Goal: Find specific page/section: Find specific page/section

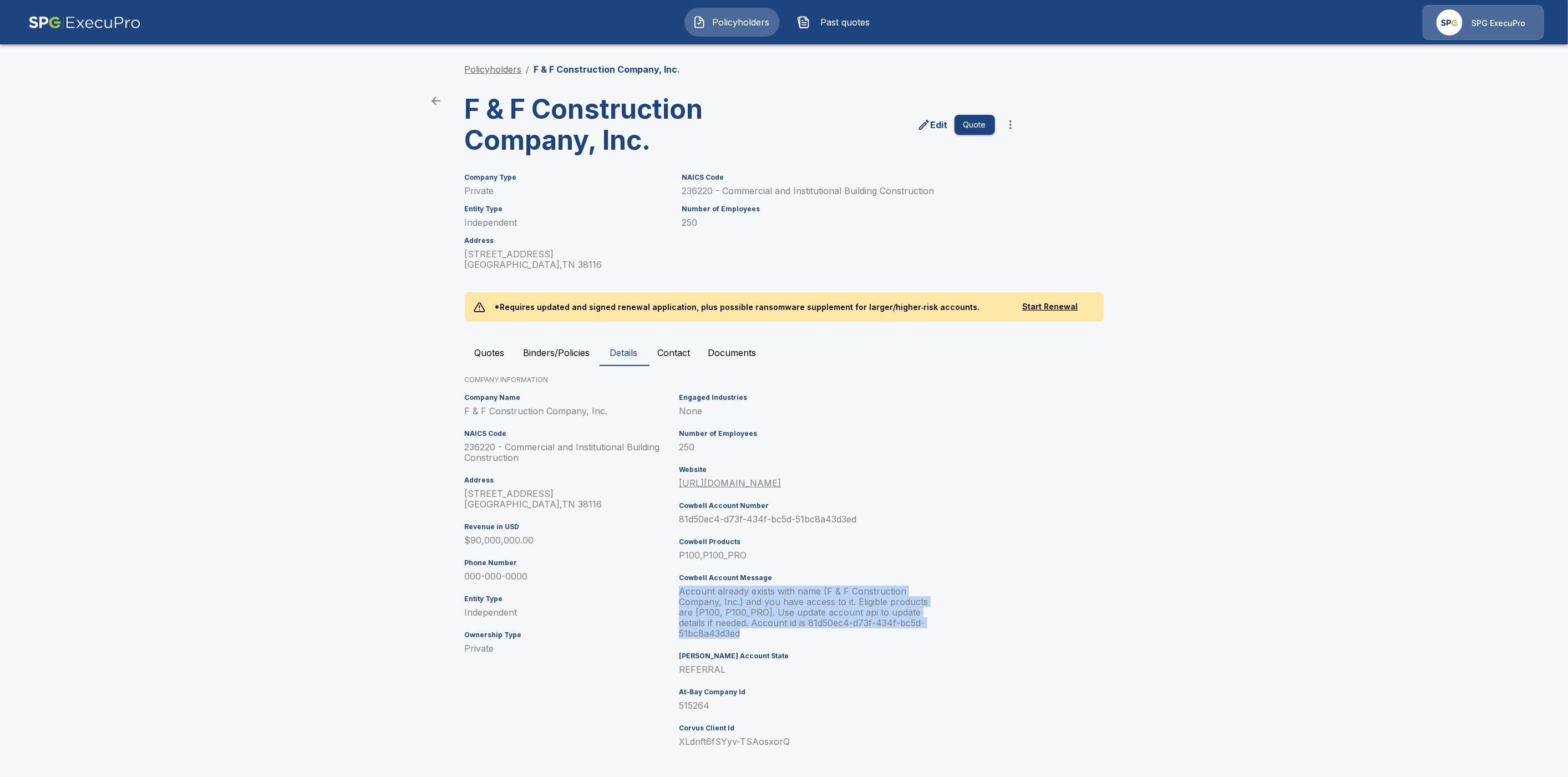
click at [504, 69] on link "Policyholders" at bounding box center [493, 69] width 57 height 11
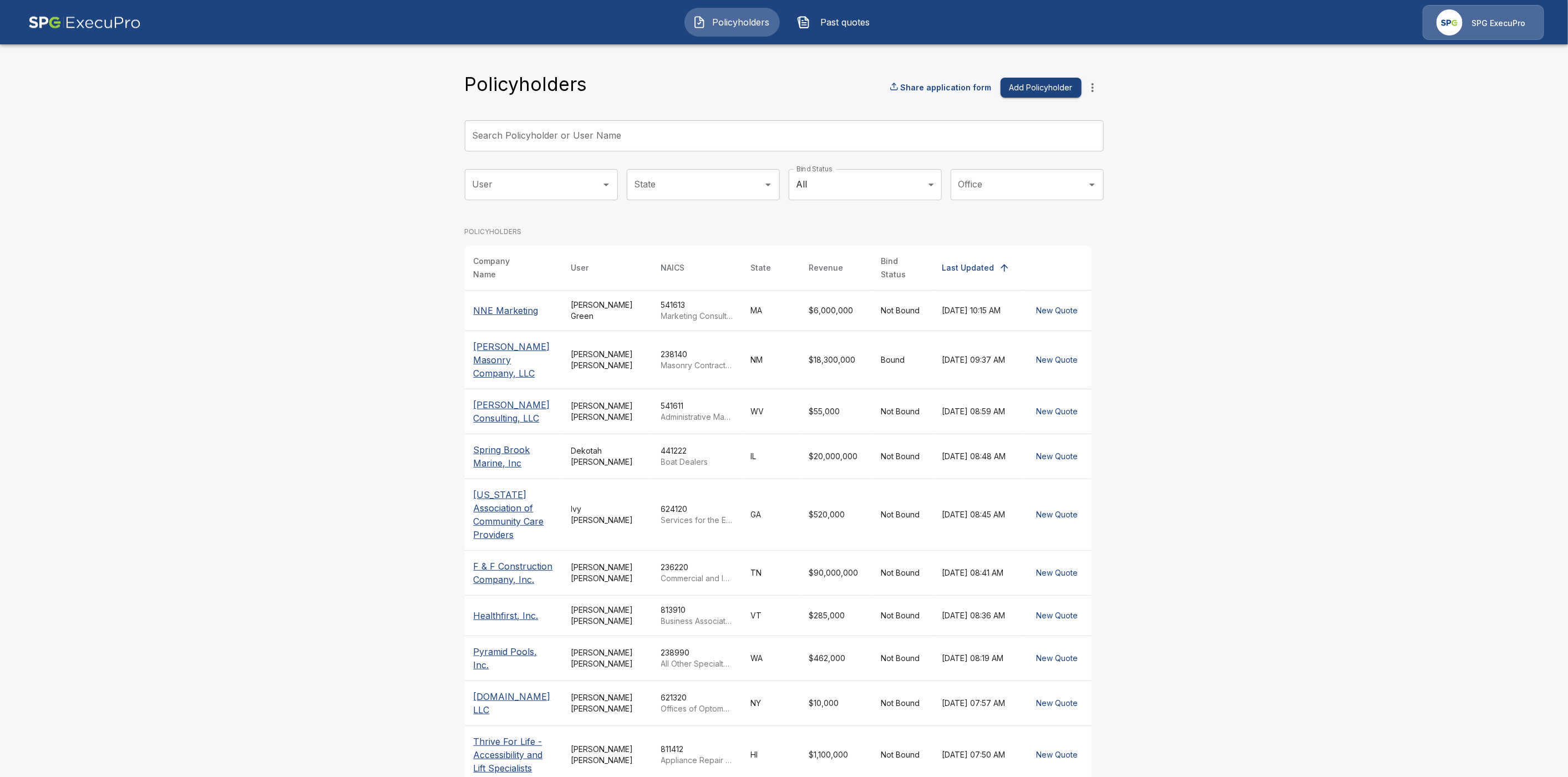
drag, startPoint x: 492, startPoint y: 154, endPoint x: 501, endPoint y: 147, distance: 11.4
click at [493, 154] on div "Search Policyholder or User Name Search Policyholder or User Name" at bounding box center [784, 140] width 639 height 40
click at [506, 141] on input "Search Policyholder or User Name" at bounding box center [778, 136] width 627 height 31
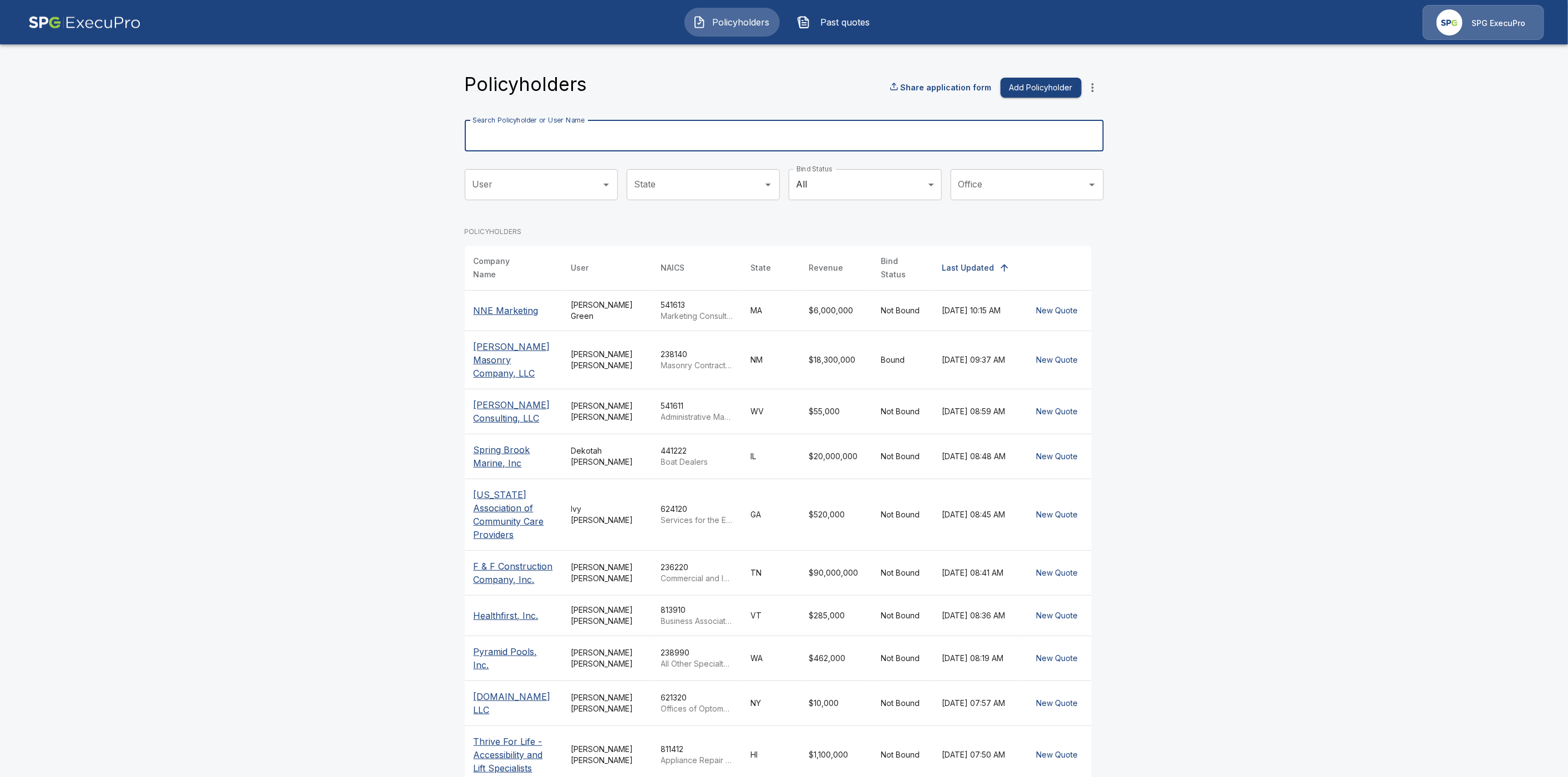
paste input "**********"
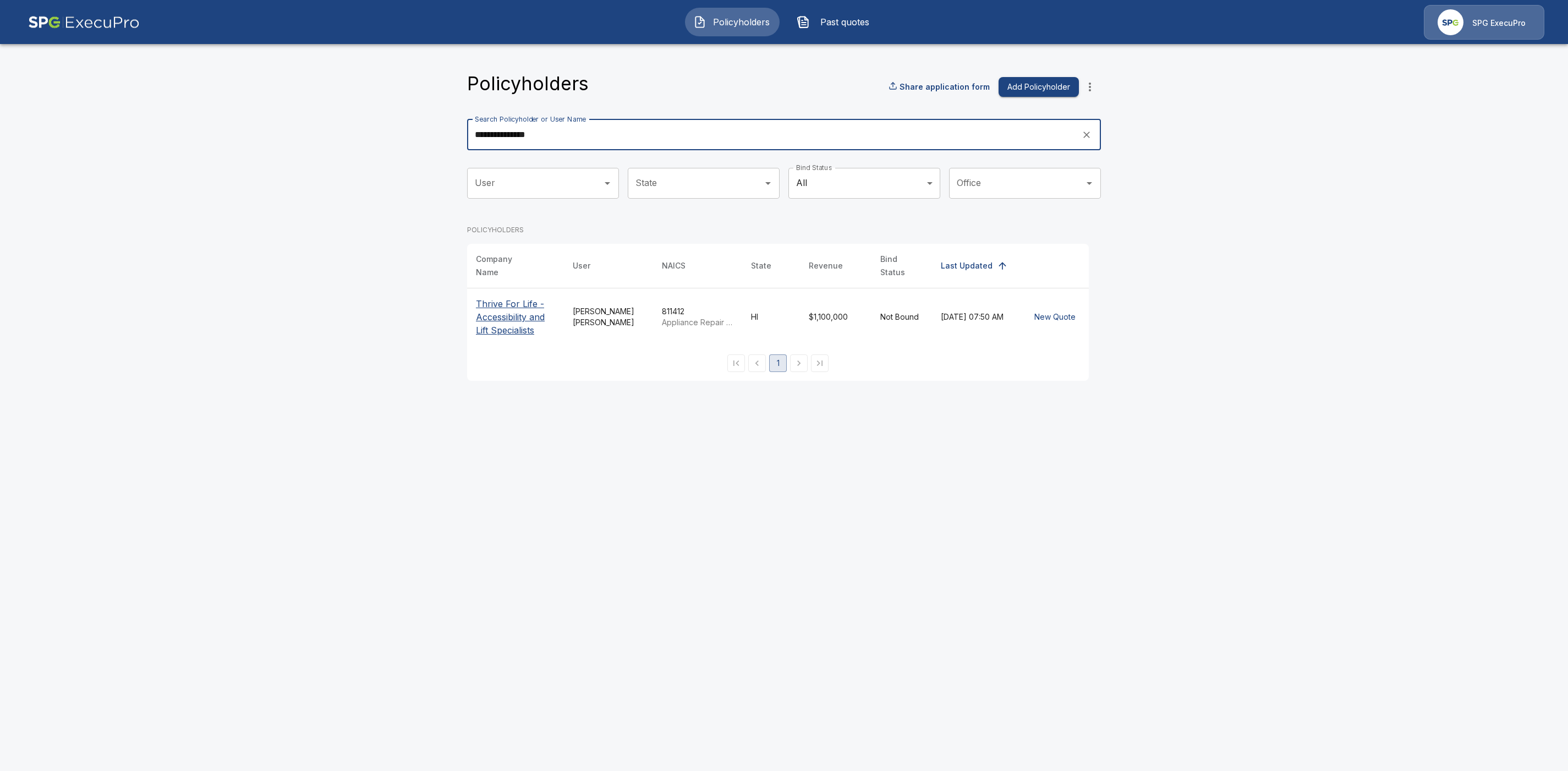
type input "**********"
click at [490, 314] on p "Thrive For Life - Accessibility and Lift Specialists" at bounding box center [516, 317] width 79 height 40
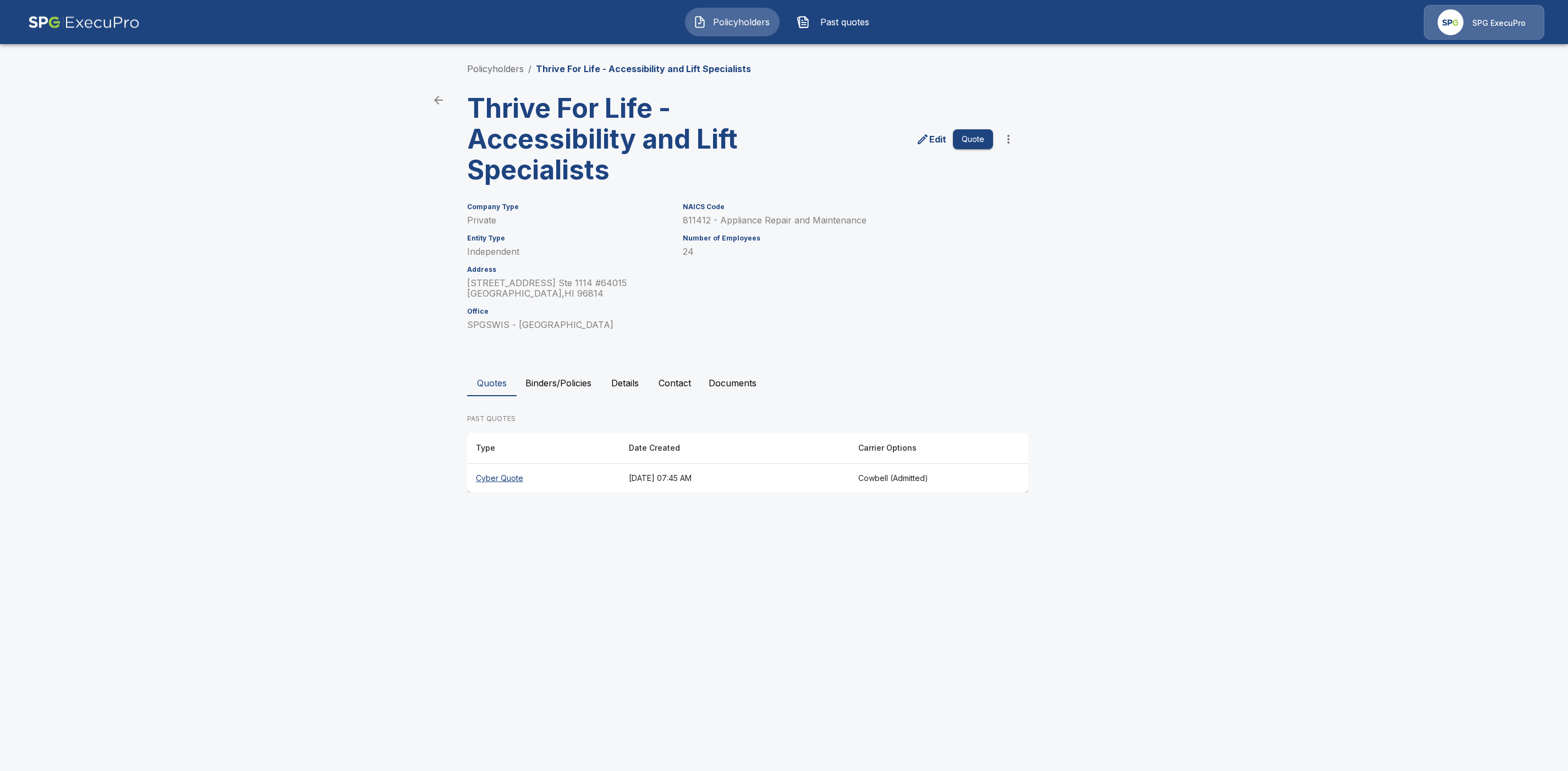
click at [491, 474] on th "Cyber Quote" at bounding box center [543, 479] width 153 height 29
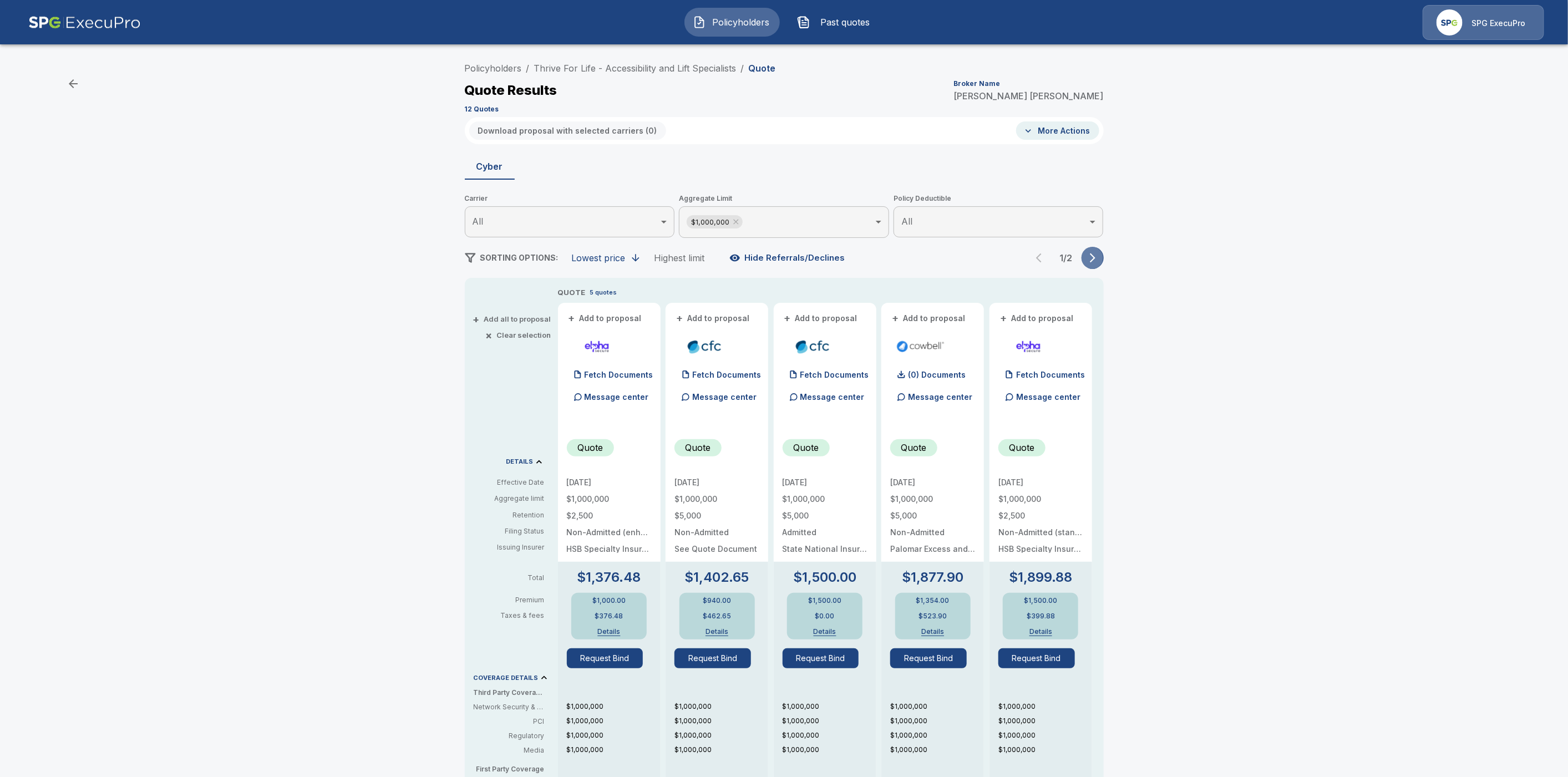
click at [1104, 257] on button "button" at bounding box center [1093, 258] width 22 height 22
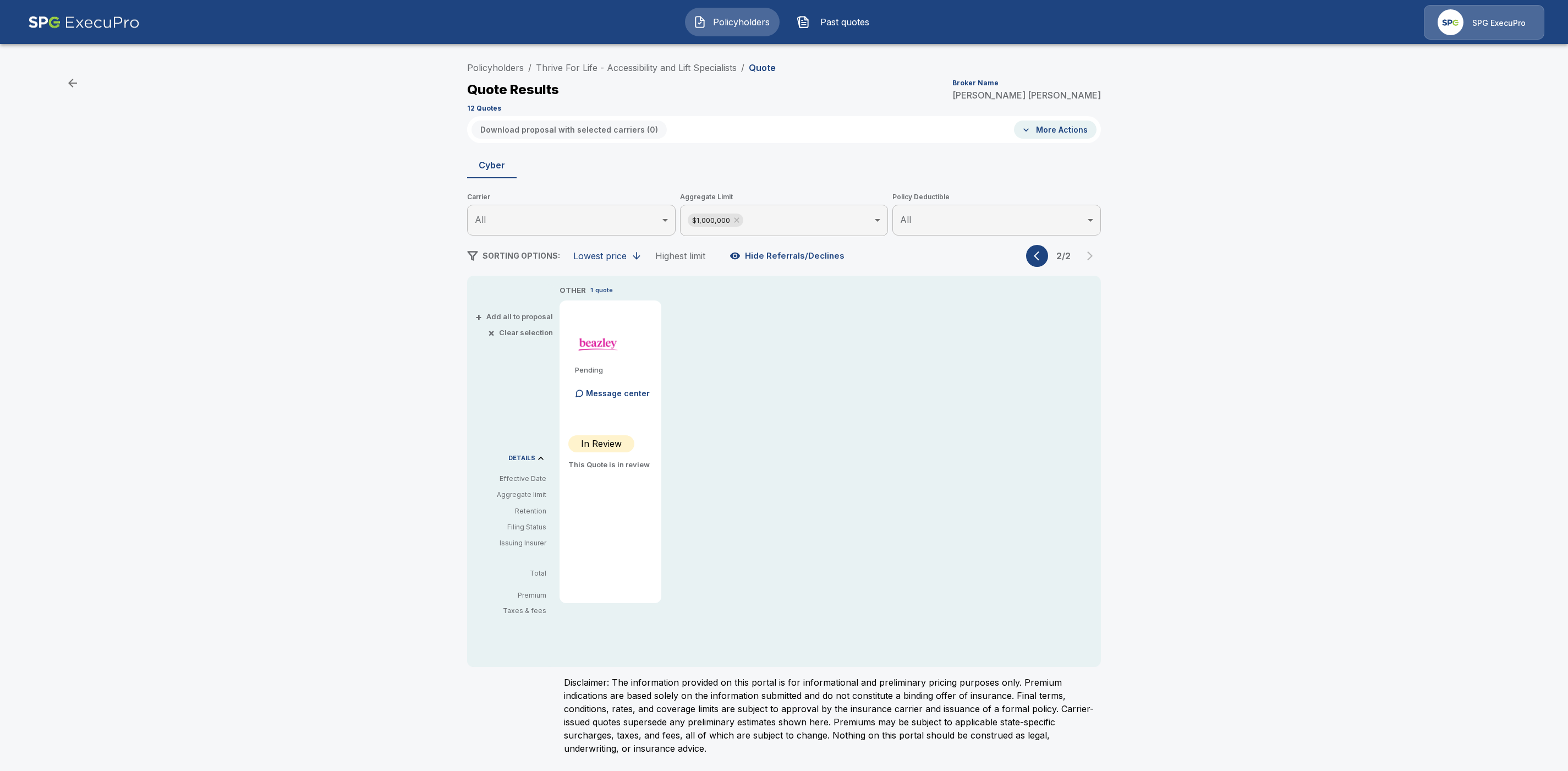
click at [1037, 253] on icon "button" at bounding box center [1036, 256] width 5 height 9
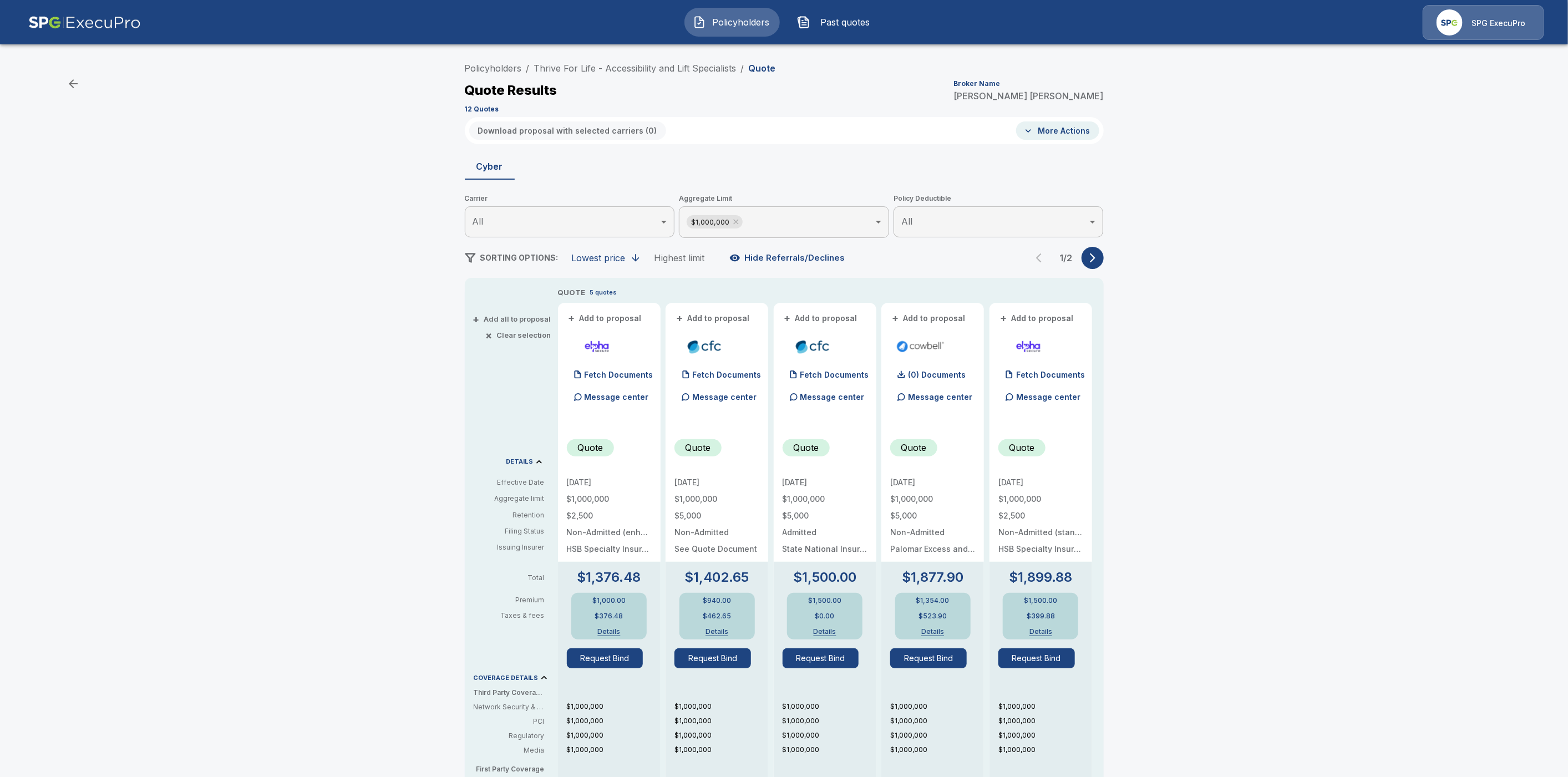
click at [800, 225] on body "Policyholders Past quotes SPG ExecuPro Policyholders / Thrive For Life - Access…" at bounding box center [784, 564] width 1568 height 1128
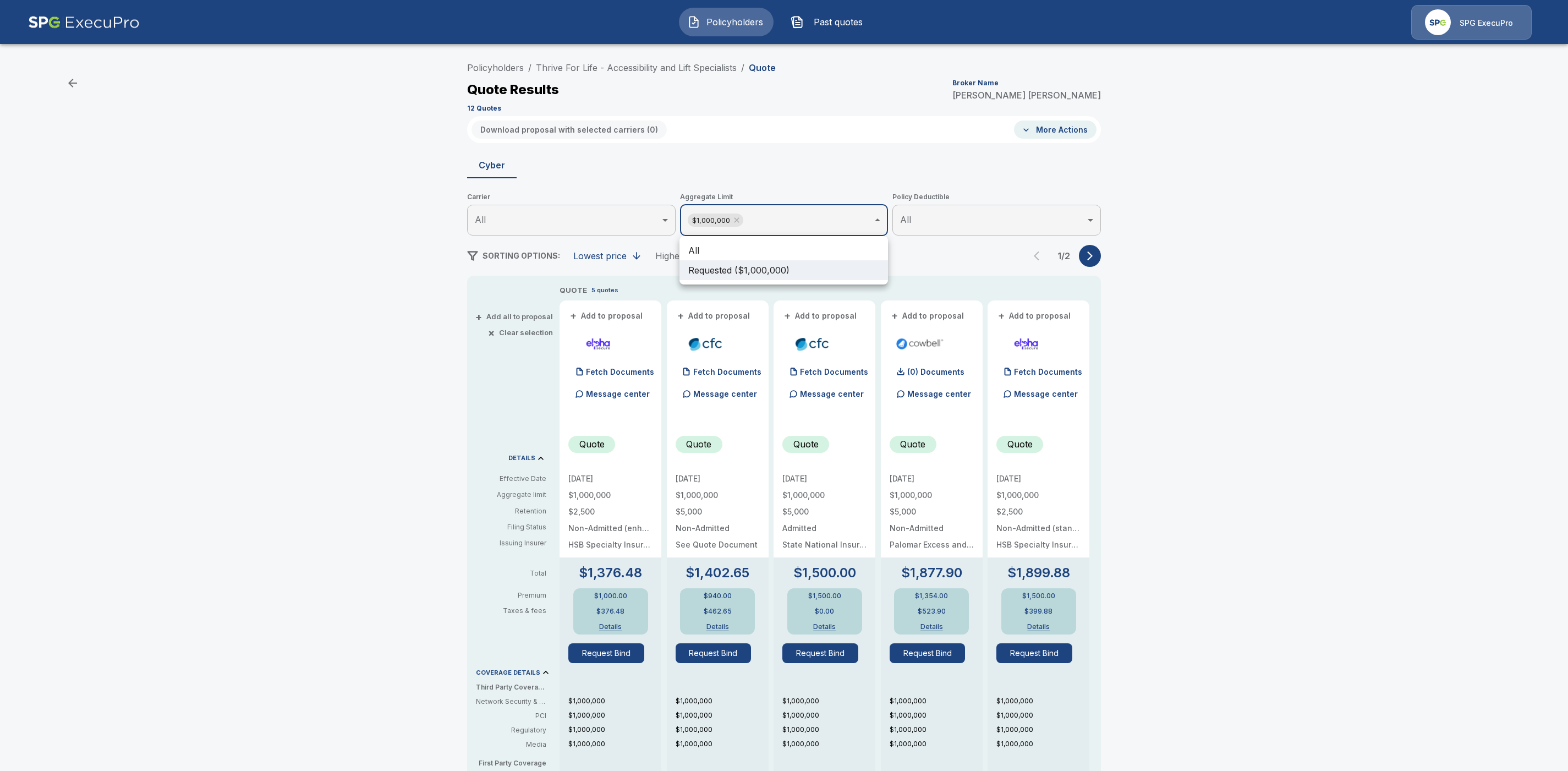
click at [747, 247] on li "All" at bounding box center [783, 250] width 209 height 20
drag, startPoint x: 1138, startPoint y: 288, endPoint x: 1130, endPoint y: 275, distance: 15.3
click at [1139, 287] on div at bounding box center [784, 386] width 1568 height 771
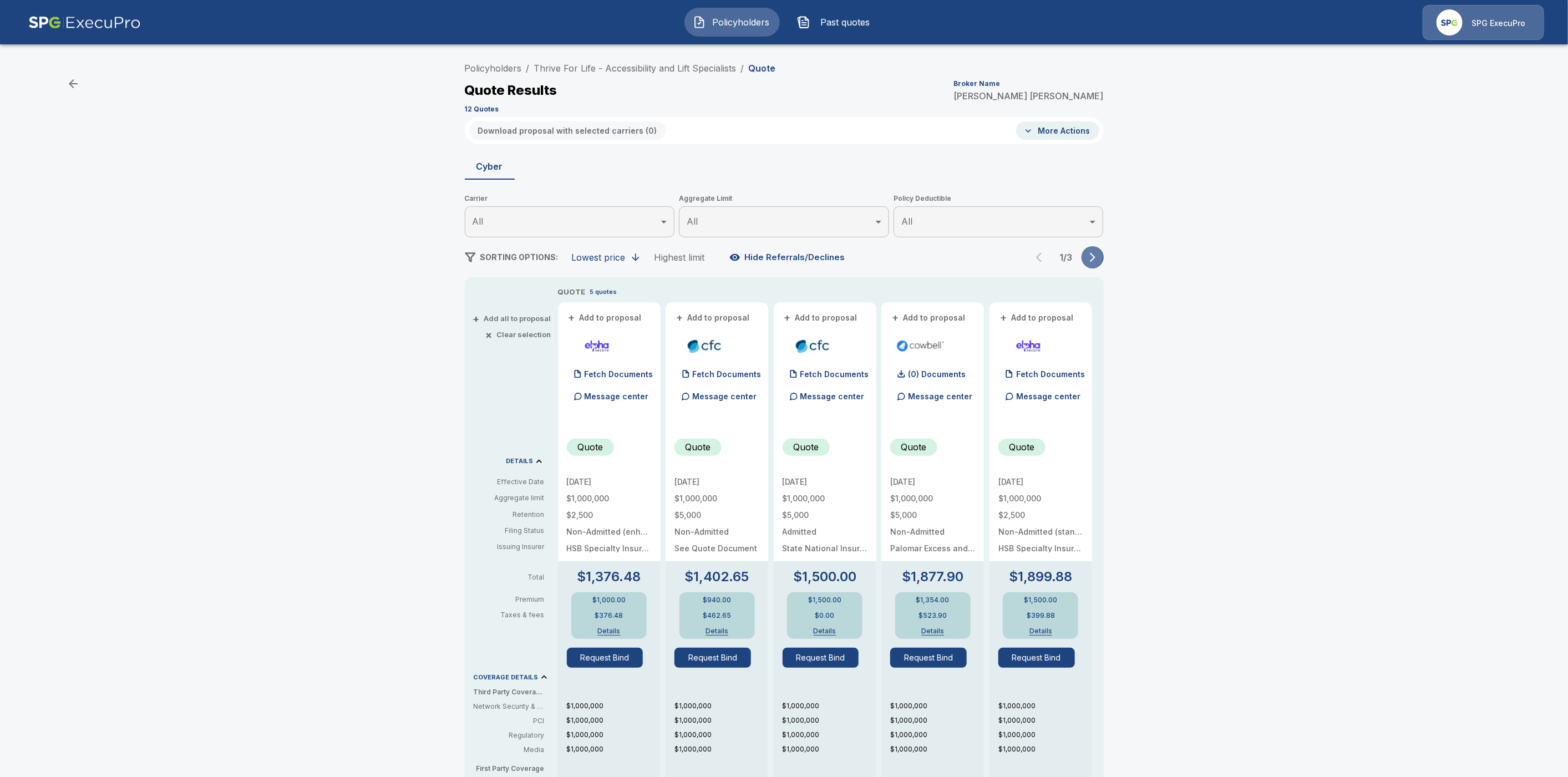
click at [1099, 261] on icon "button" at bounding box center [1093, 257] width 11 height 11
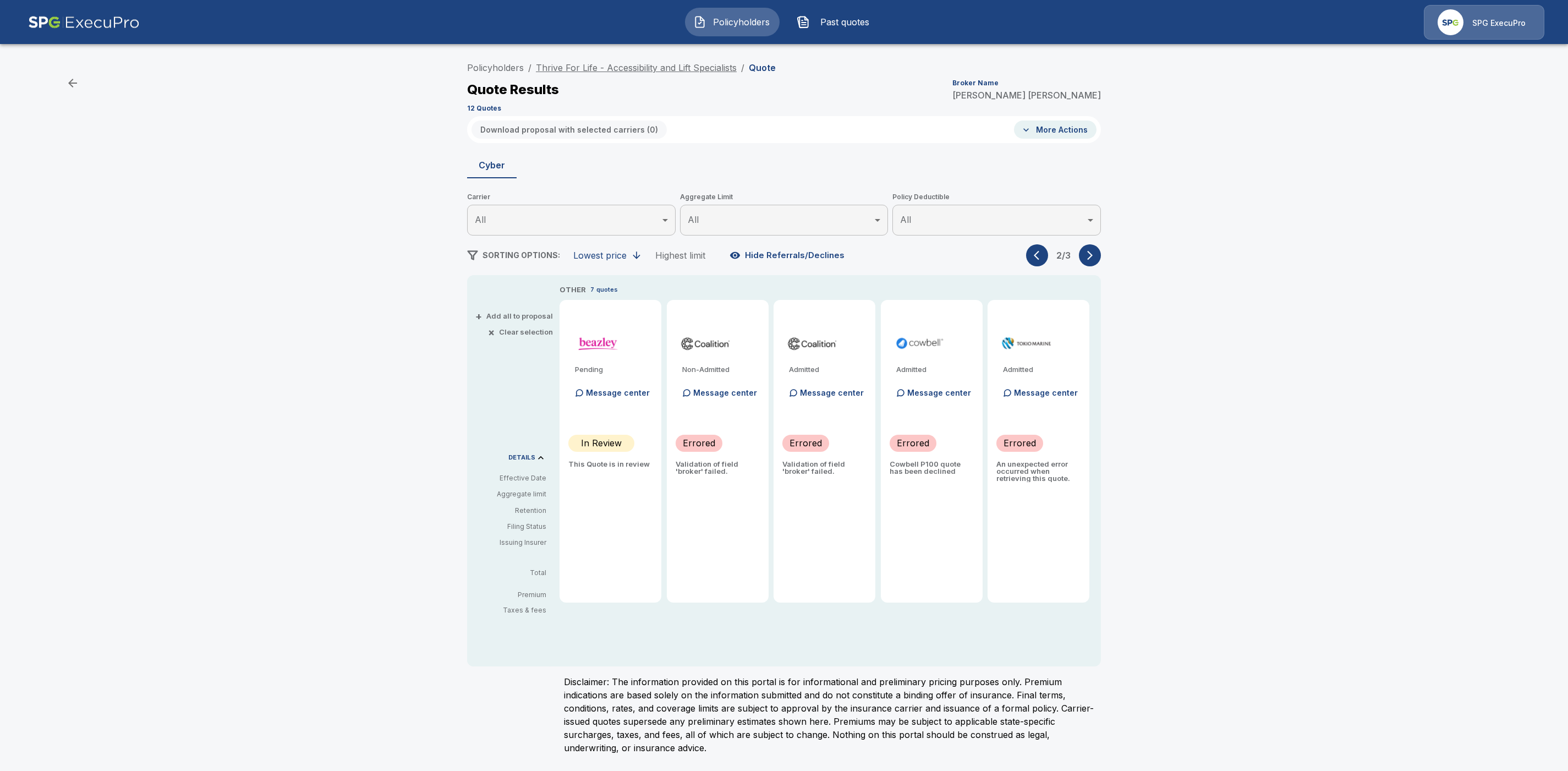
click at [629, 63] on link "Thrive For Life - Accessibility and Lift Specialists" at bounding box center [636, 68] width 201 height 11
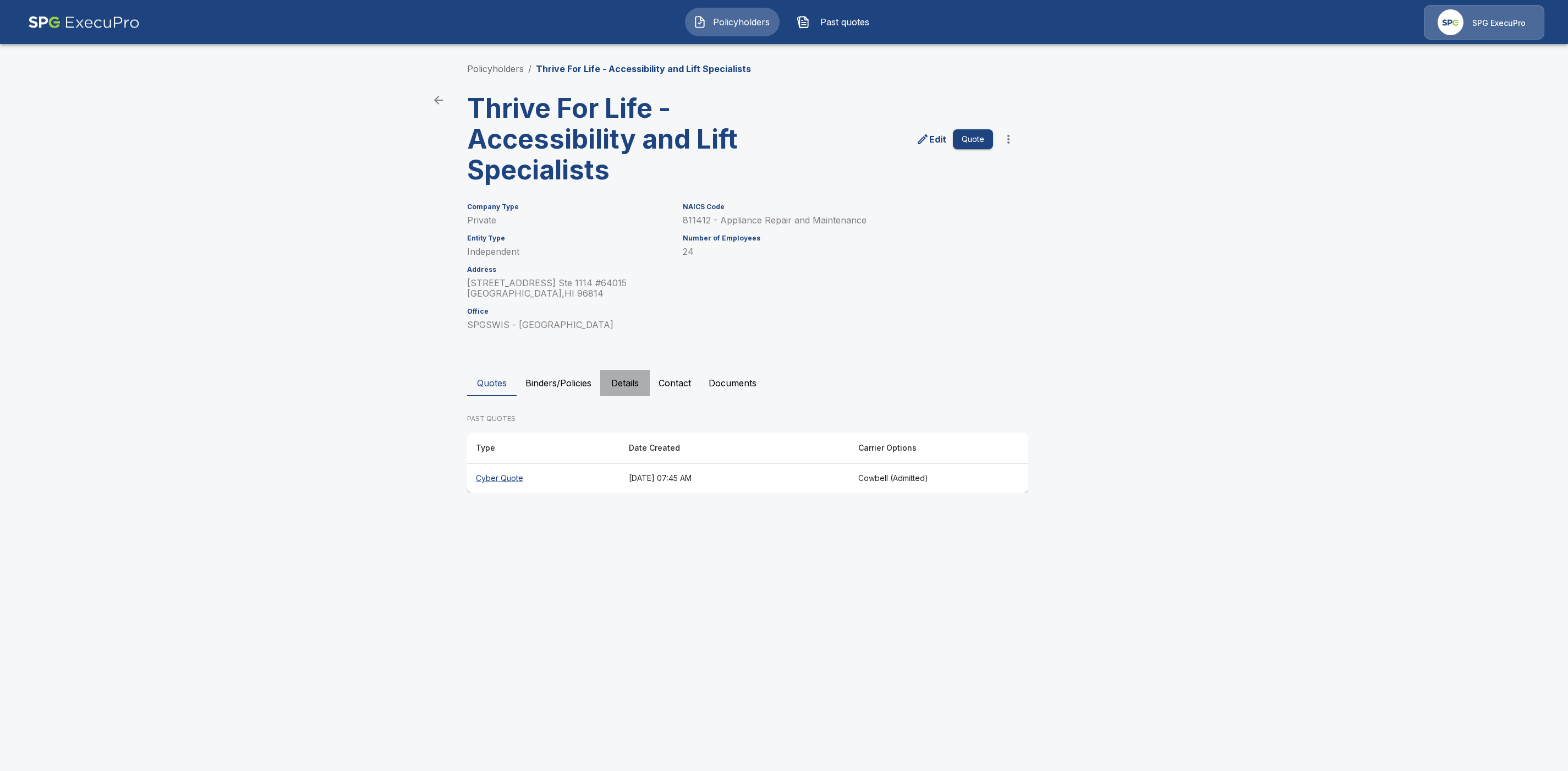
click at [623, 384] on button "Details" at bounding box center [625, 382] width 49 height 26
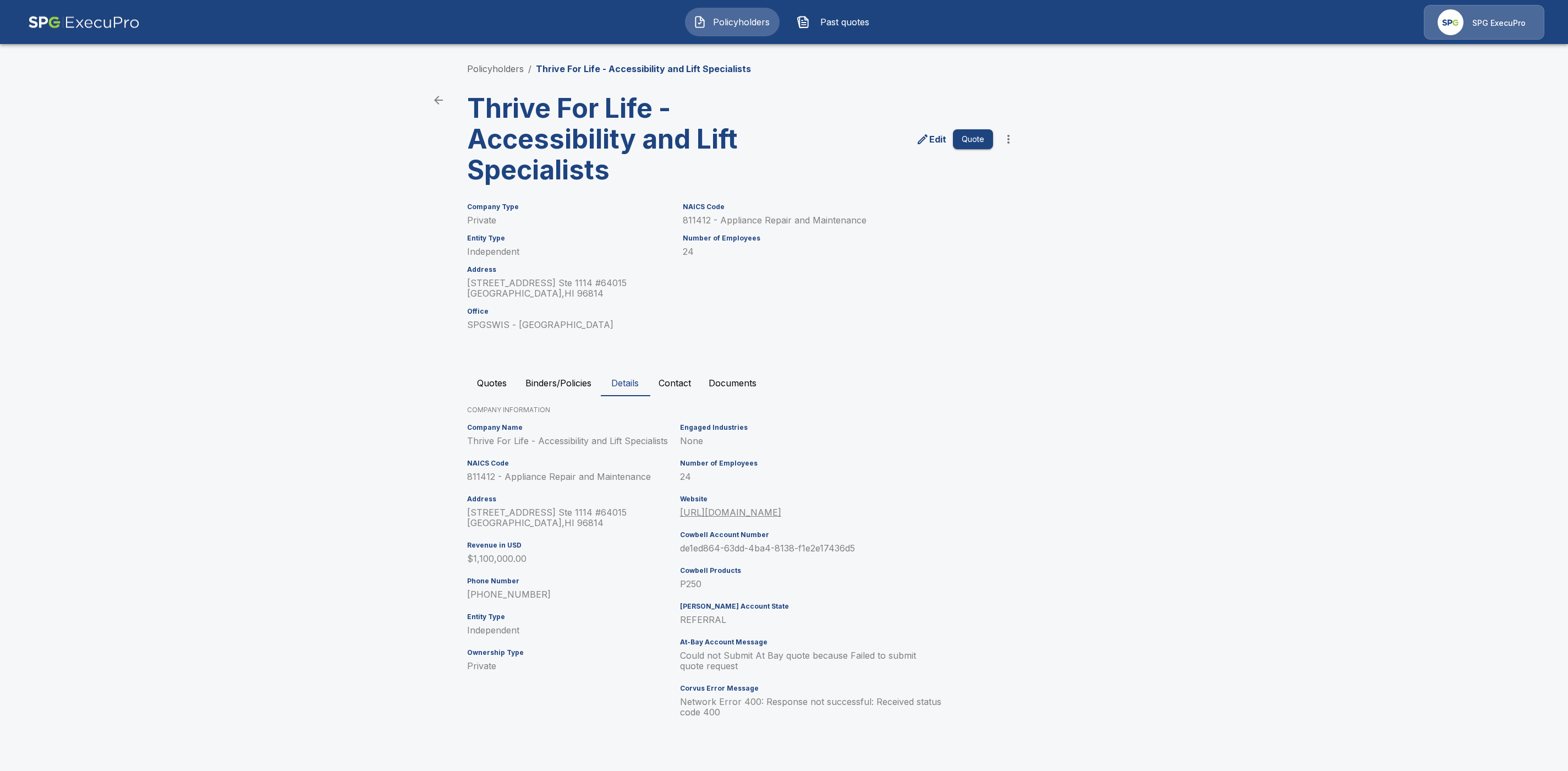
click at [491, 384] on button "Quotes" at bounding box center [491, 382] width 49 height 26
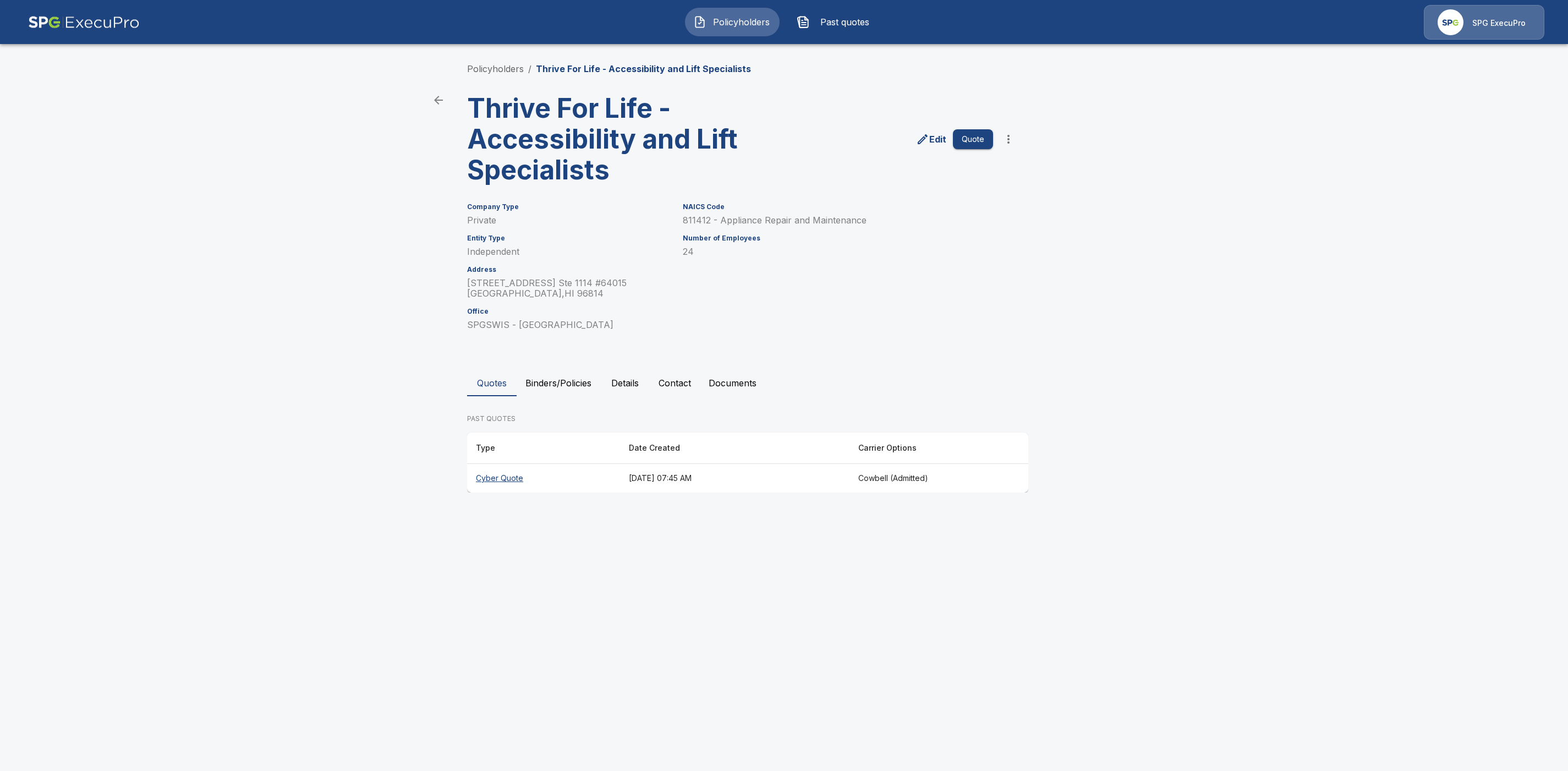
click at [501, 477] on th "Cyber Quote" at bounding box center [543, 479] width 153 height 29
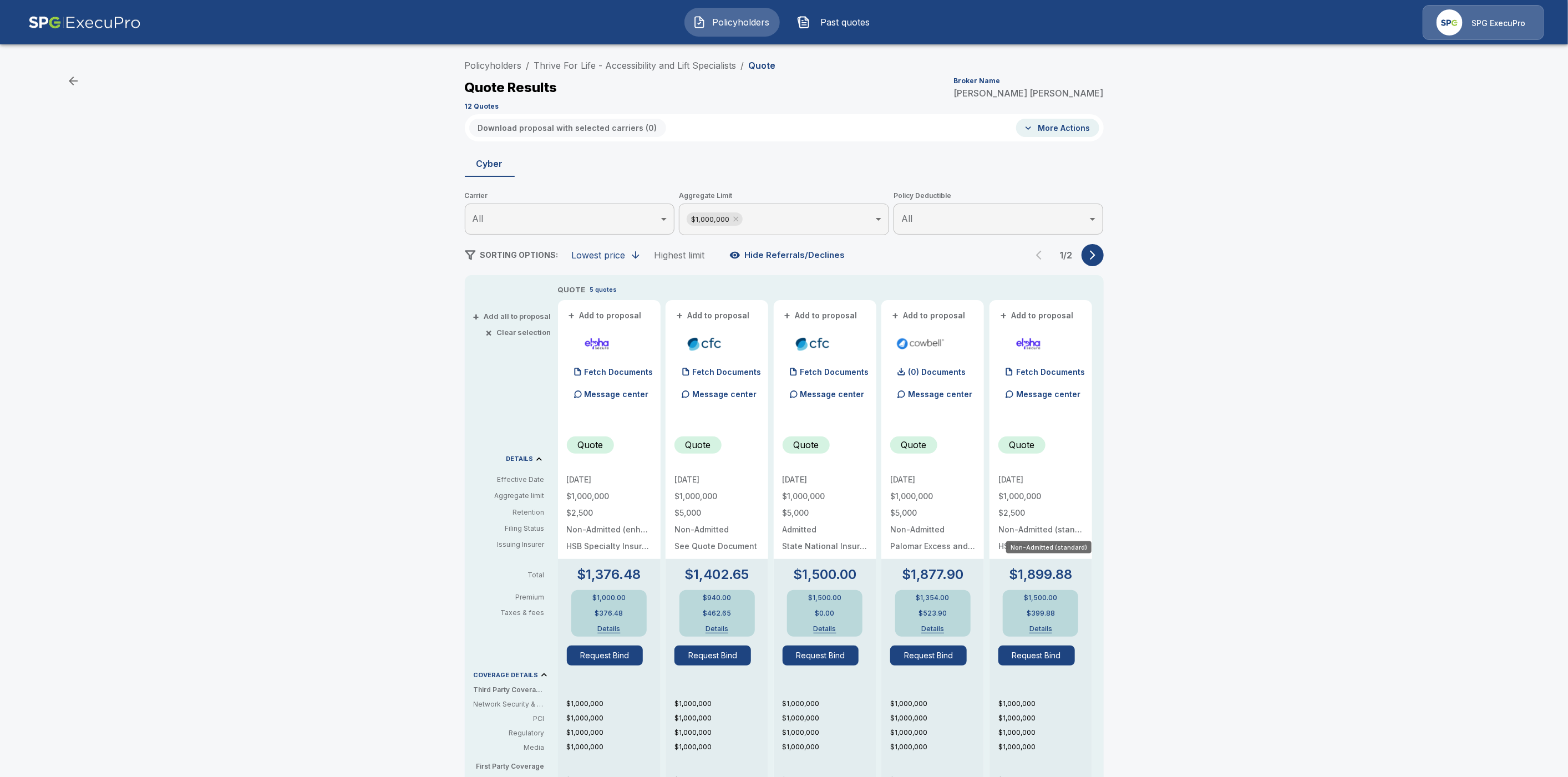
scroll to position [3, 0]
click at [1102, 247] on button "button" at bounding box center [1093, 255] width 22 height 22
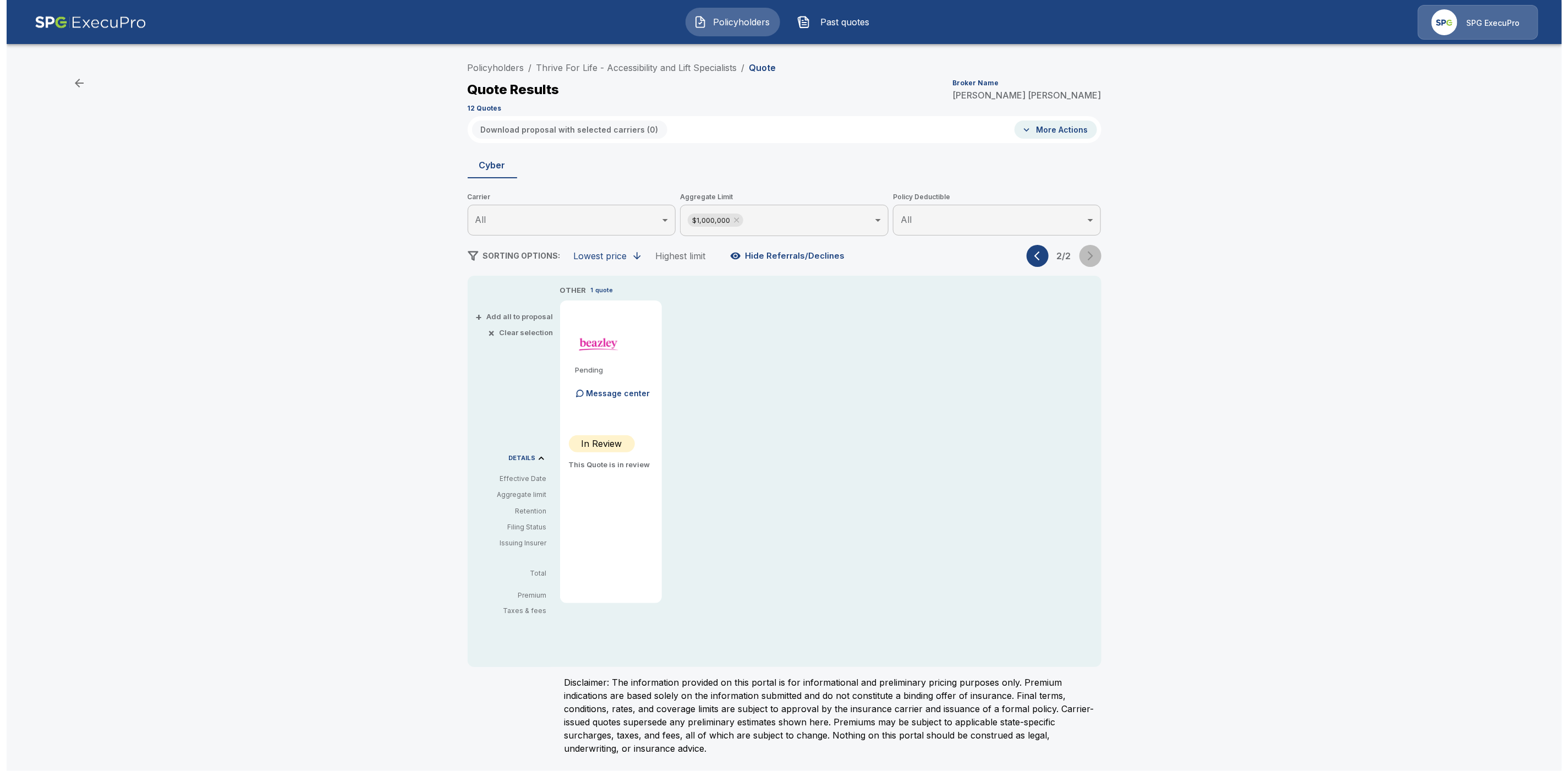
scroll to position [0, 0]
click at [1034, 253] on icon "button" at bounding box center [1039, 256] width 11 height 11
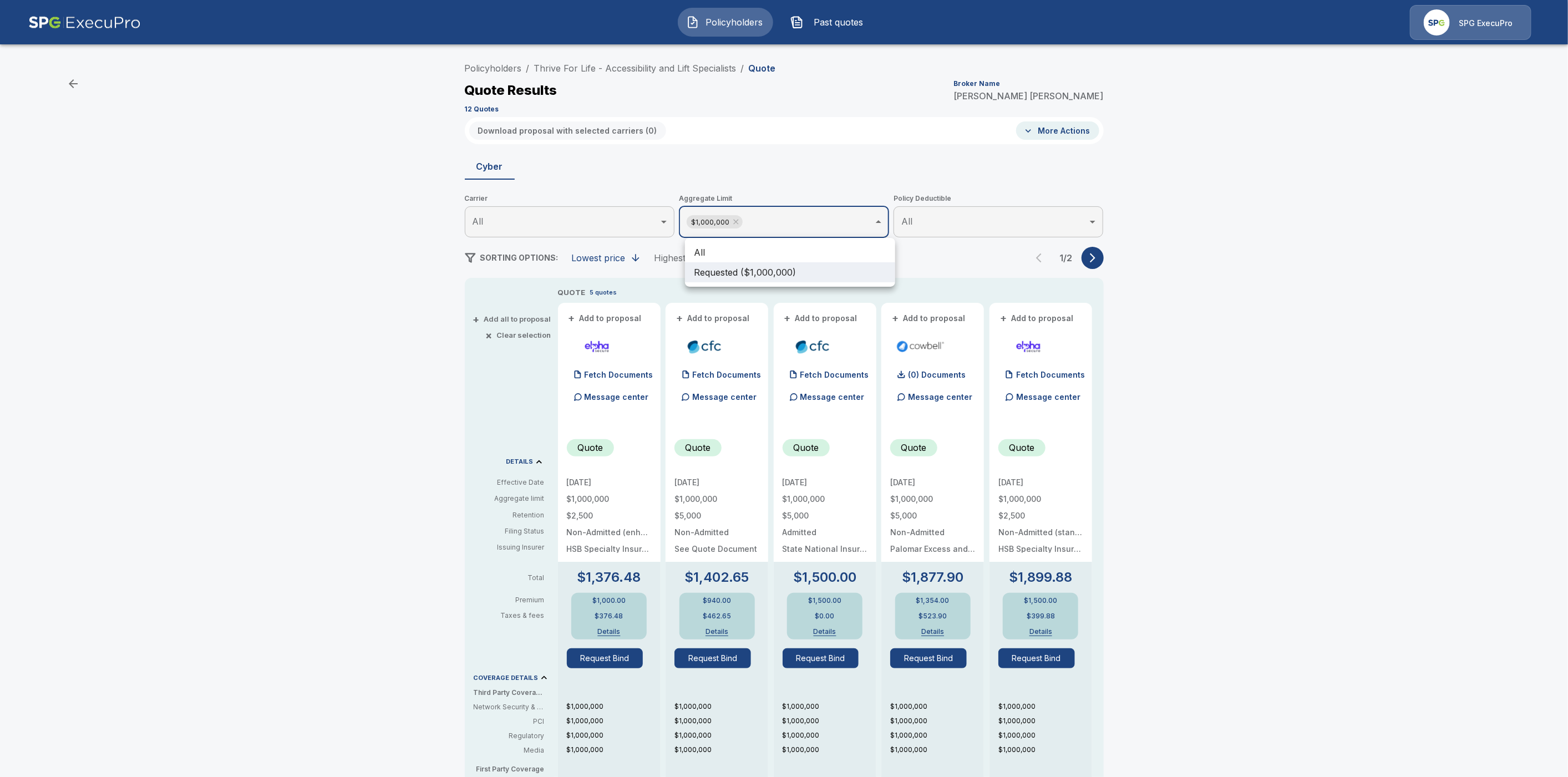
click at [750, 226] on body "Policyholders Past quotes SPG ExecuPro Policyholders / Thrive For Life - Access…" at bounding box center [784, 564] width 1568 height 1128
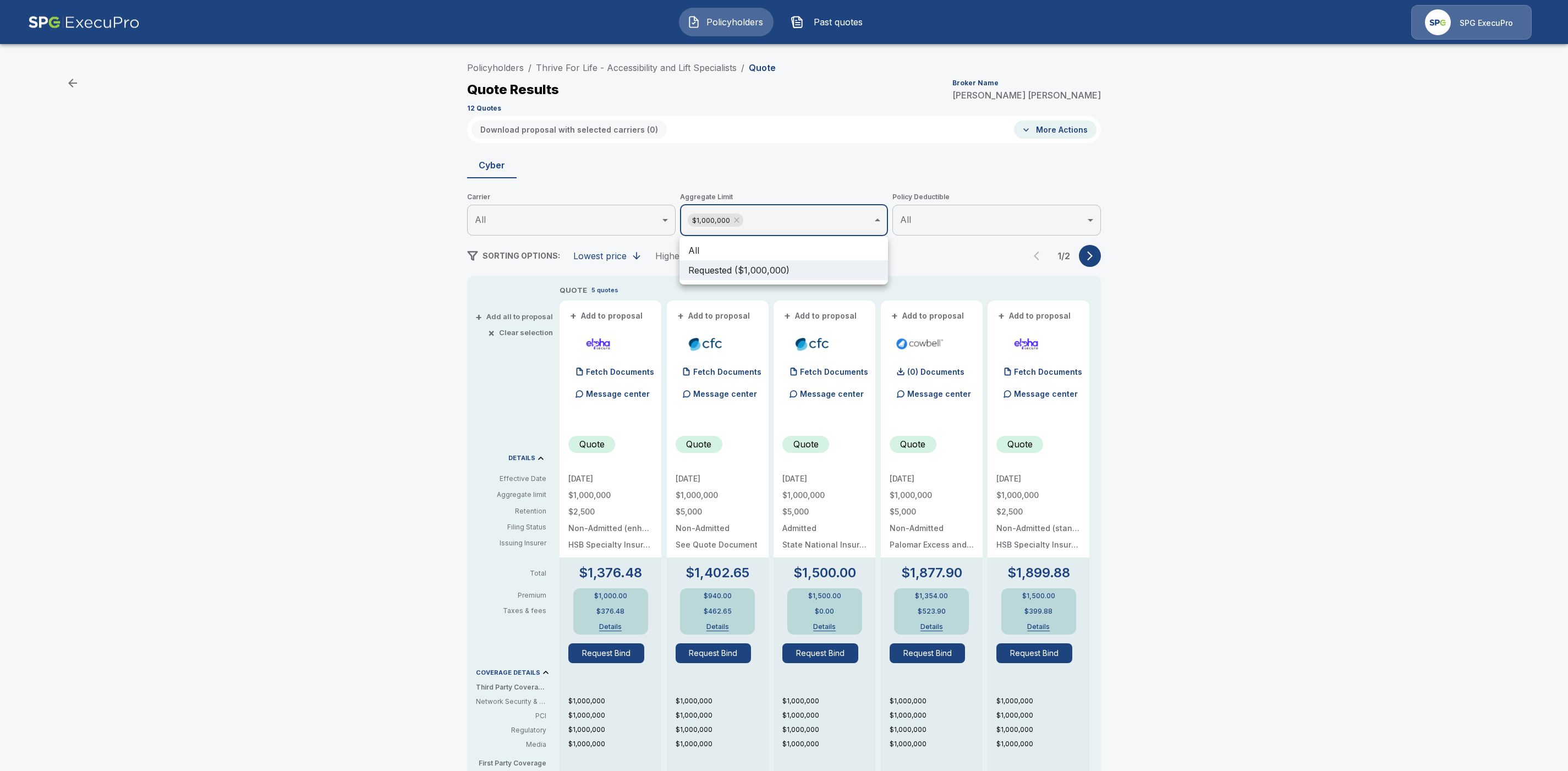
click at [689, 247] on li "All" at bounding box center [783, 250] width 209 height 20
click at [1181, 272] on div at bounding box center [784, 386] width 1568 height 771
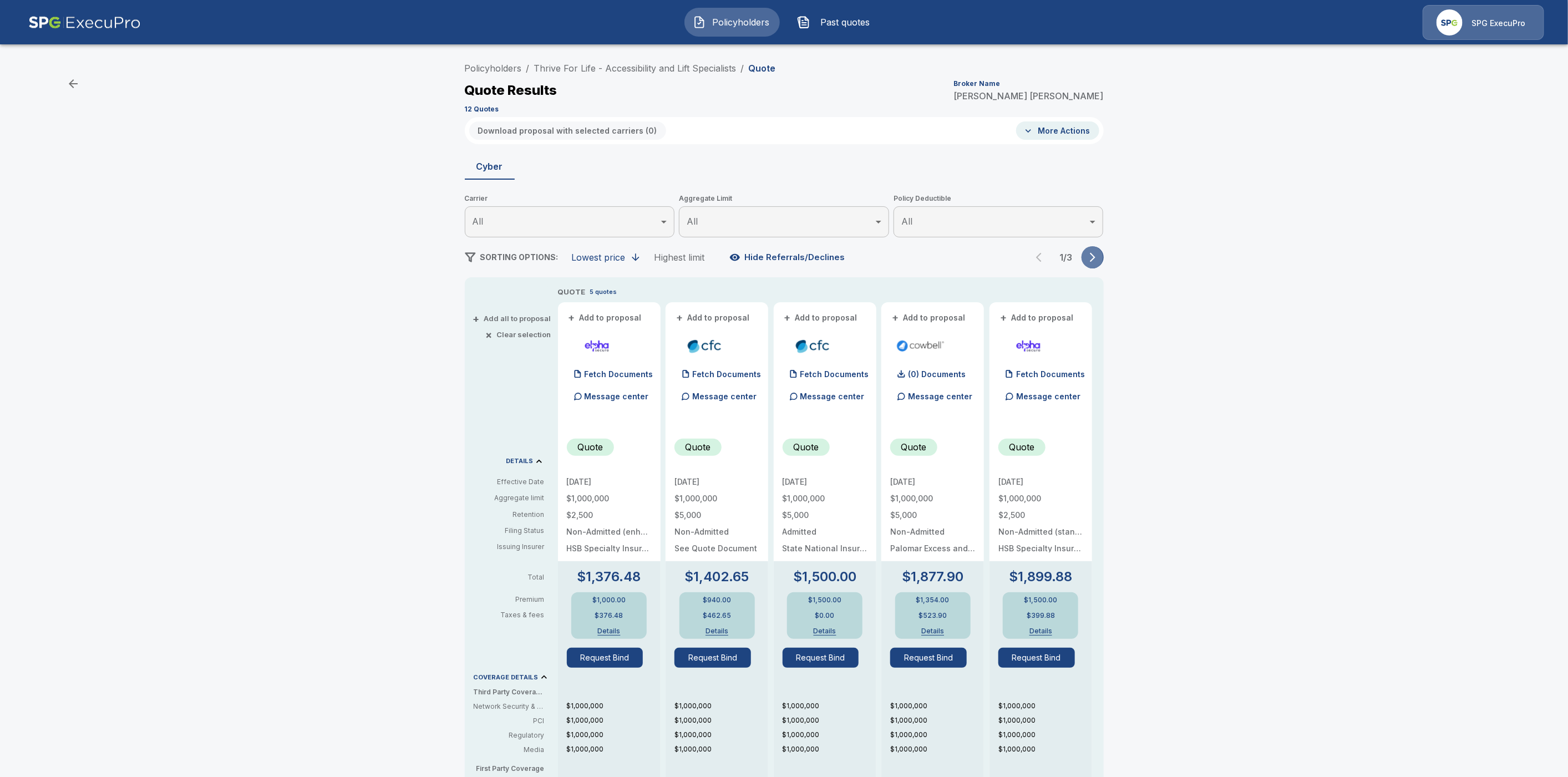
click at [1097, 256] on icon "button" at bounding box center [1093, 257] width 11 height 11
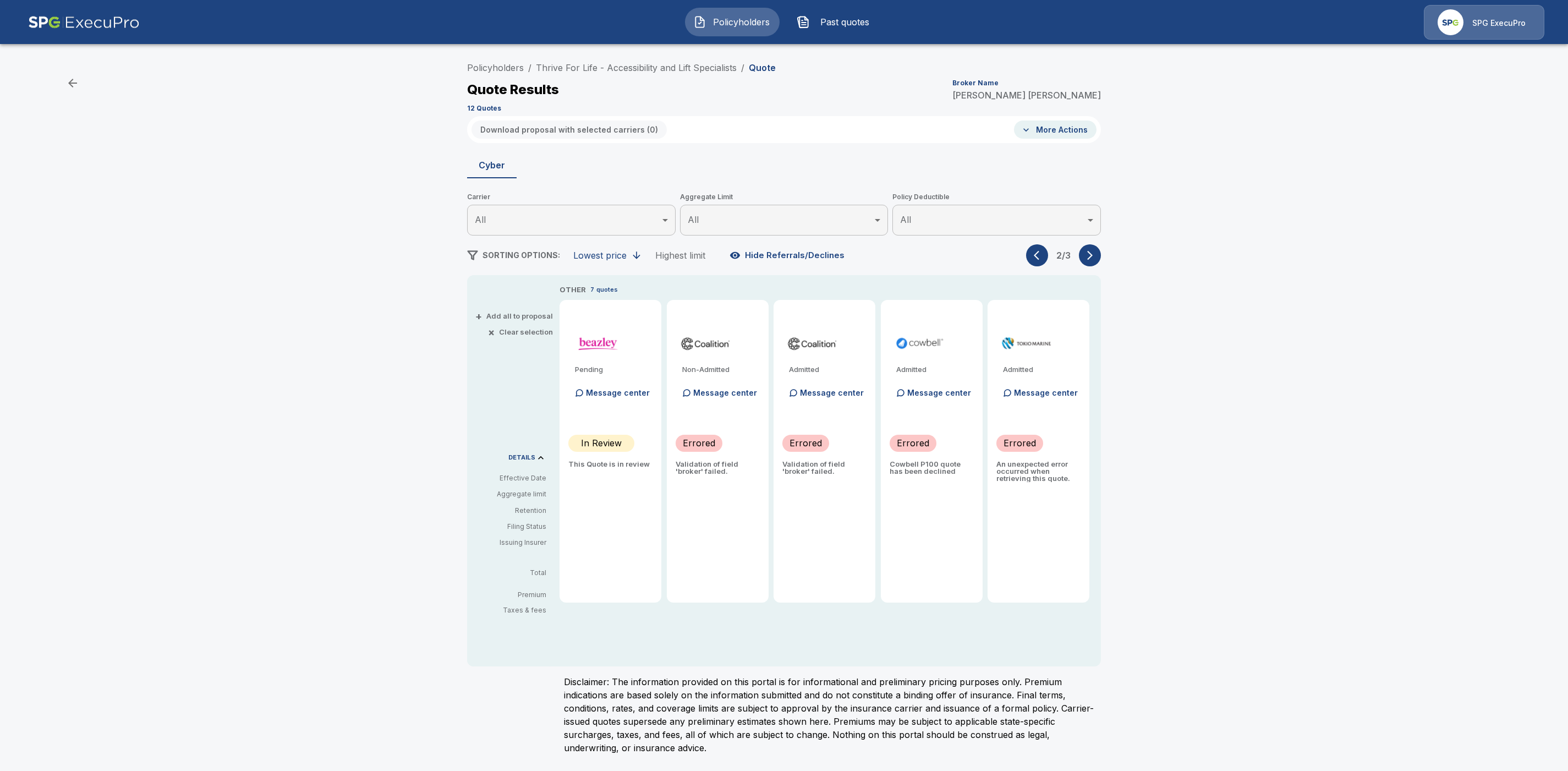
click at [644, 61] on li "Thrive For Life - Accessibility and Lift Specialists" at bounding box center [636, 68] width 201 height 13
click at [644, 65] on link "Thrive For Life - Accessibility and Lift Specialists" at bounding box center [636, 68] width 201 height 11
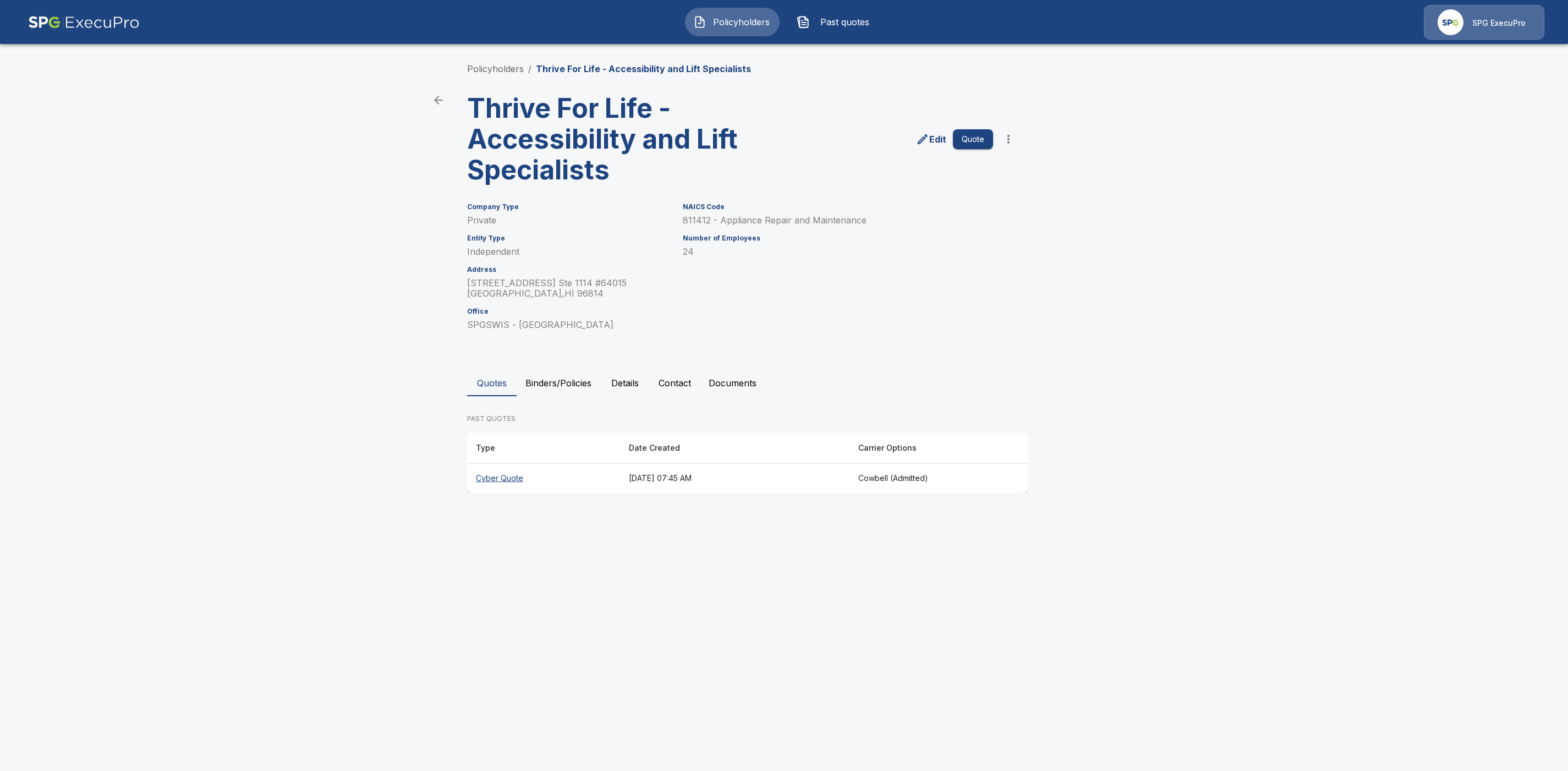
click at [499, 479] on th "Cyber Quote" at bounding box center [543, 479] width 153 height 29
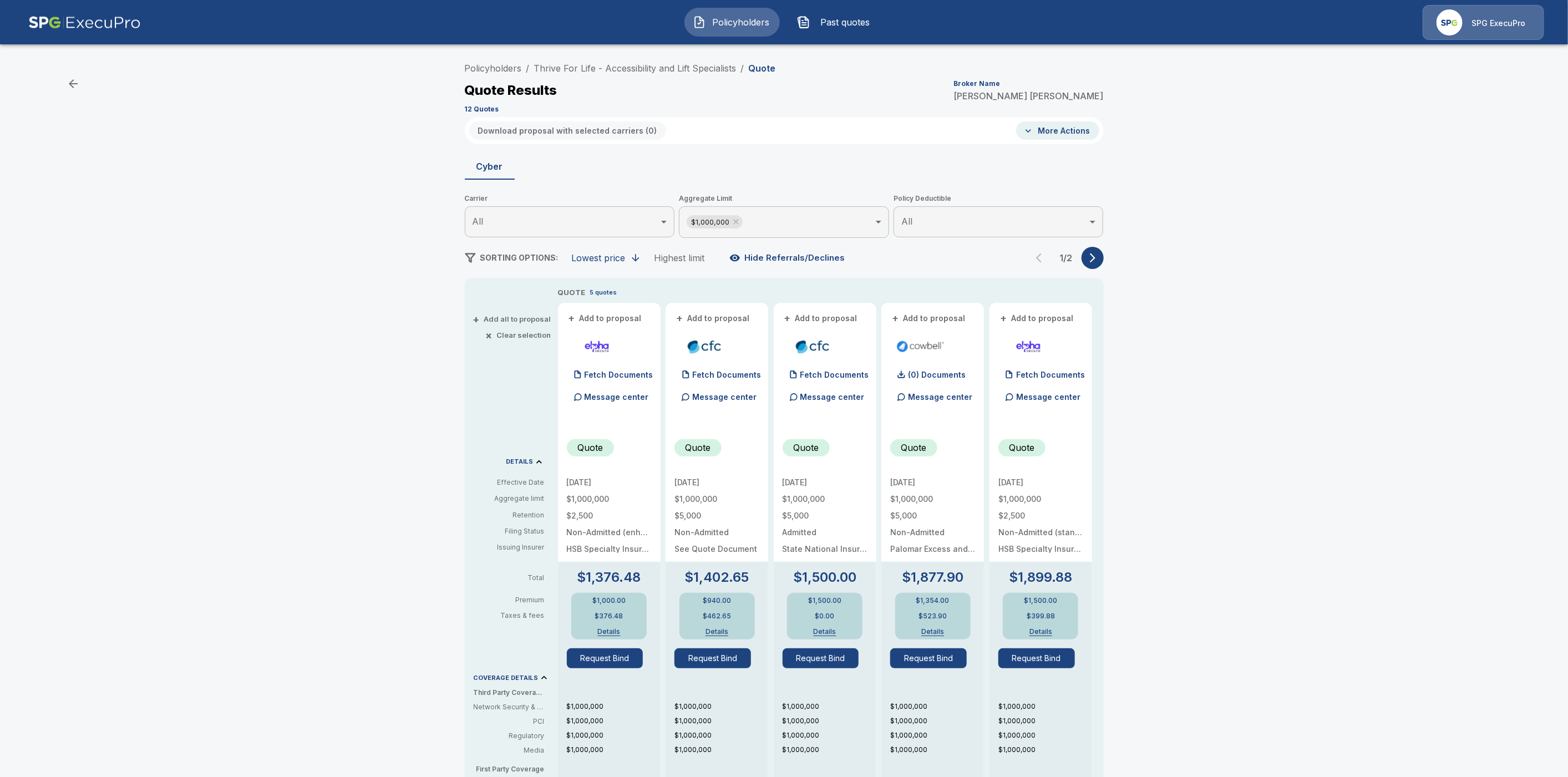
click at [833, 222] on body "Policyholders Past quotes SPG ExecuPro Policyholders / Thrive For Life - Access…" at bounding box center [784, 564] width 1568 height 1128
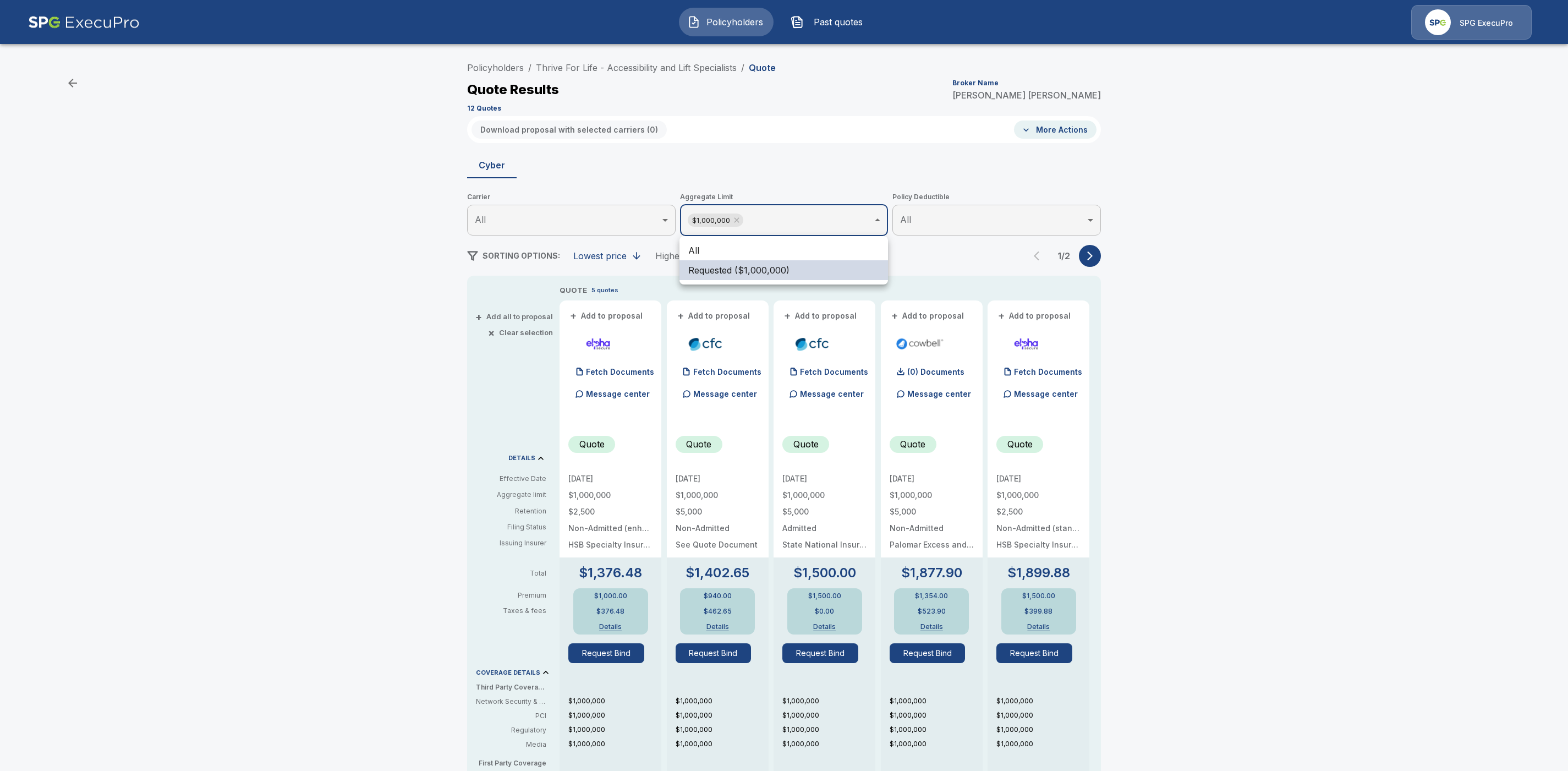
click at [727, 247] on li "All" at bounding box center [783, 250] width 209 height 20
click at [807, 252] on li "All" at bounding box center [783, 250] width 209 height 20
click at [1090, 258] on div at bounding box center [784, 386] width 1568 height 771
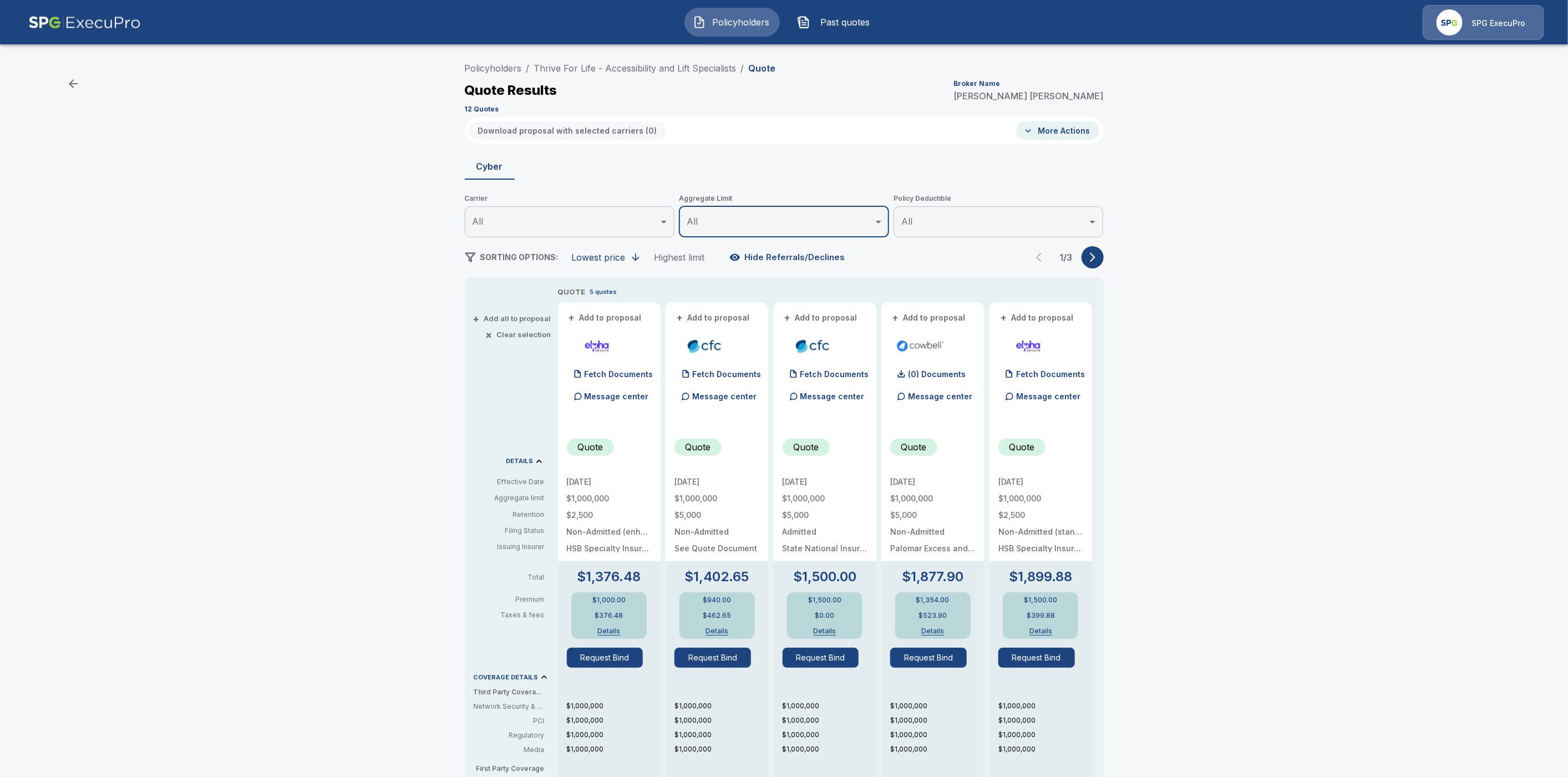
click at [1099, 258] on icon "button" at bounding box center [1093, 257] width 11 height 11
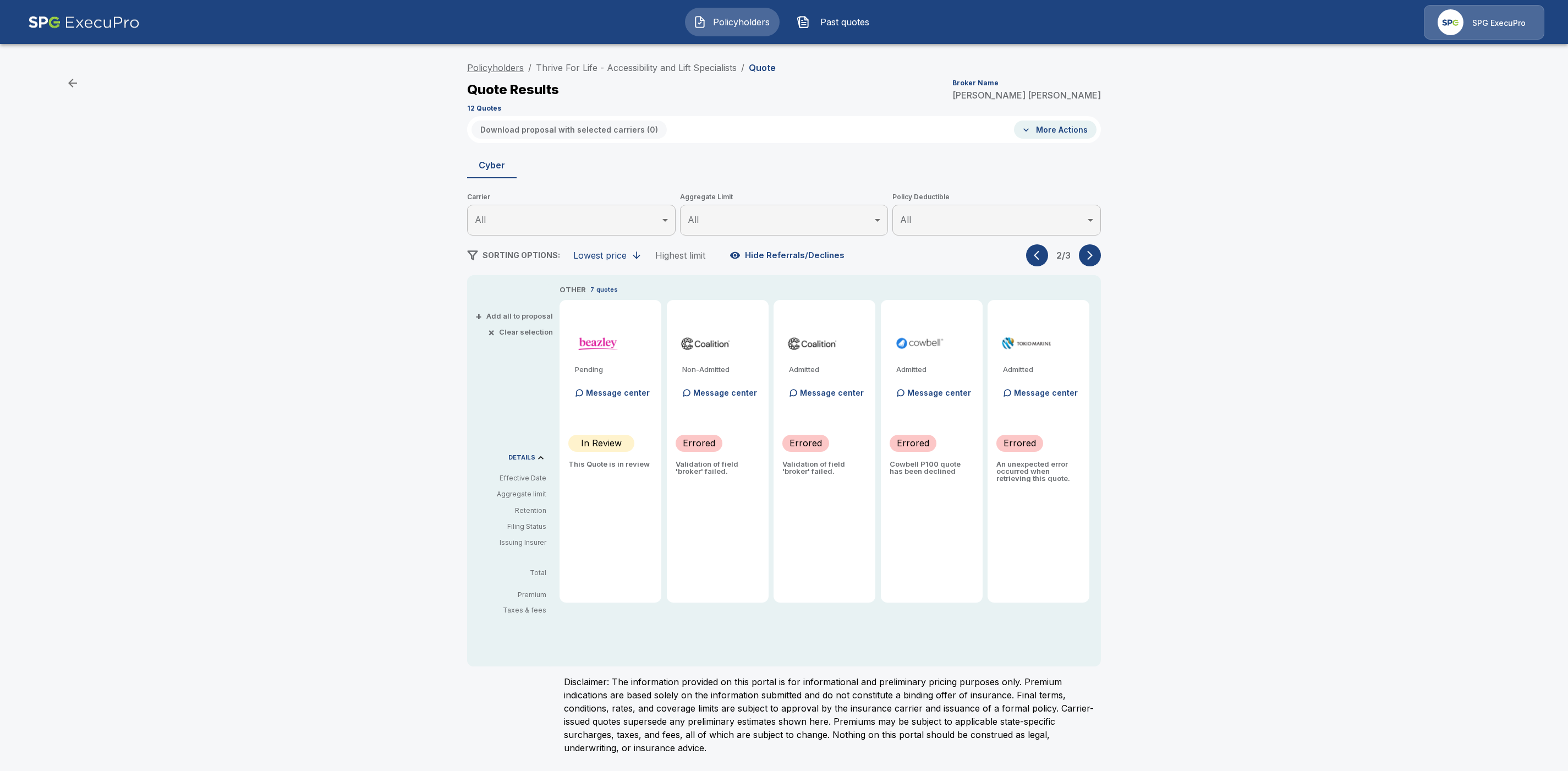
click at [511, 69] on link "Policyholders" at bounding box center [495, 68] width 57 height 11
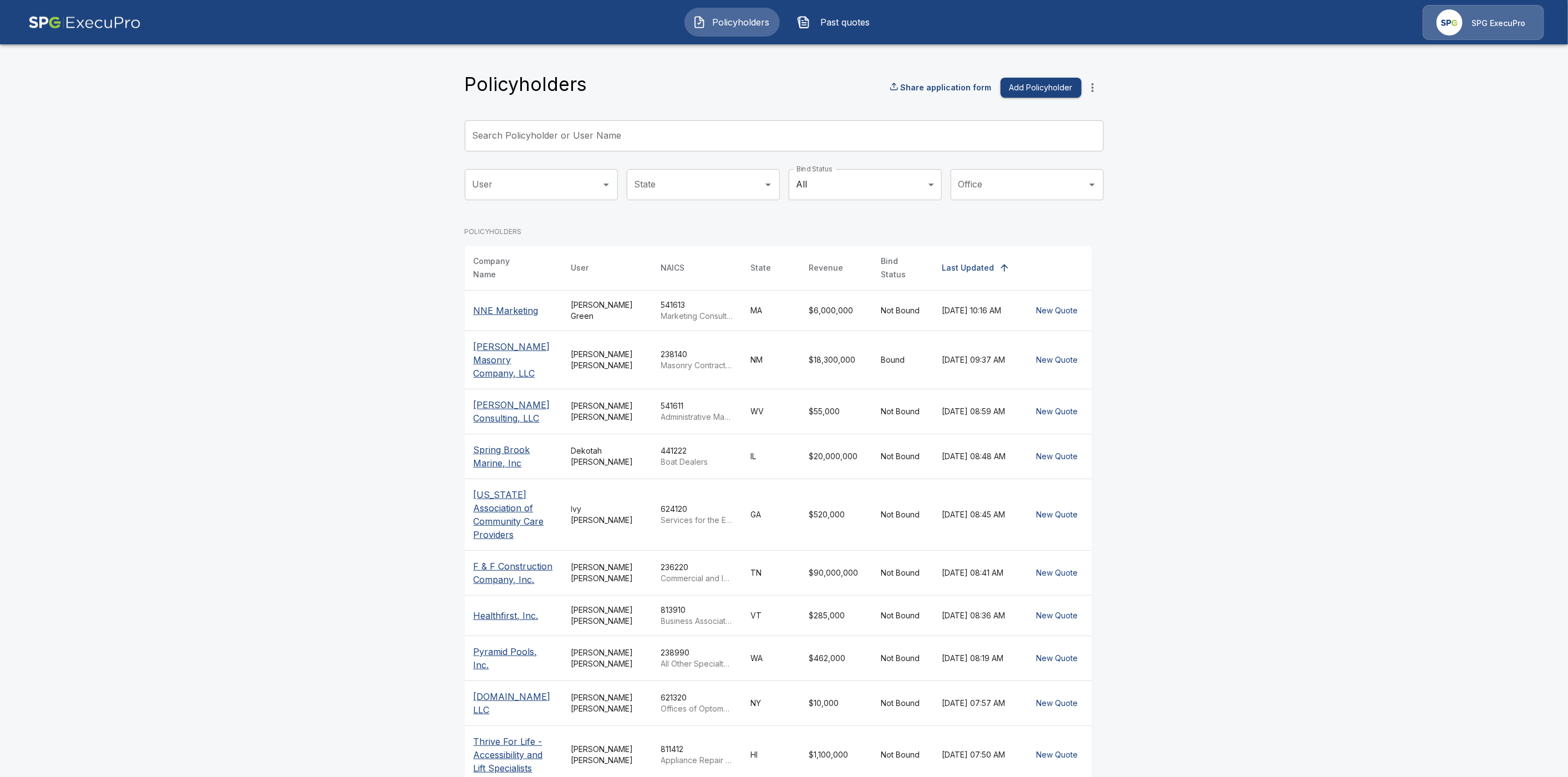
click at [622, 135] on input "Search Policyholder or User Name" at bounding box center [778, 136] width 627 height 31
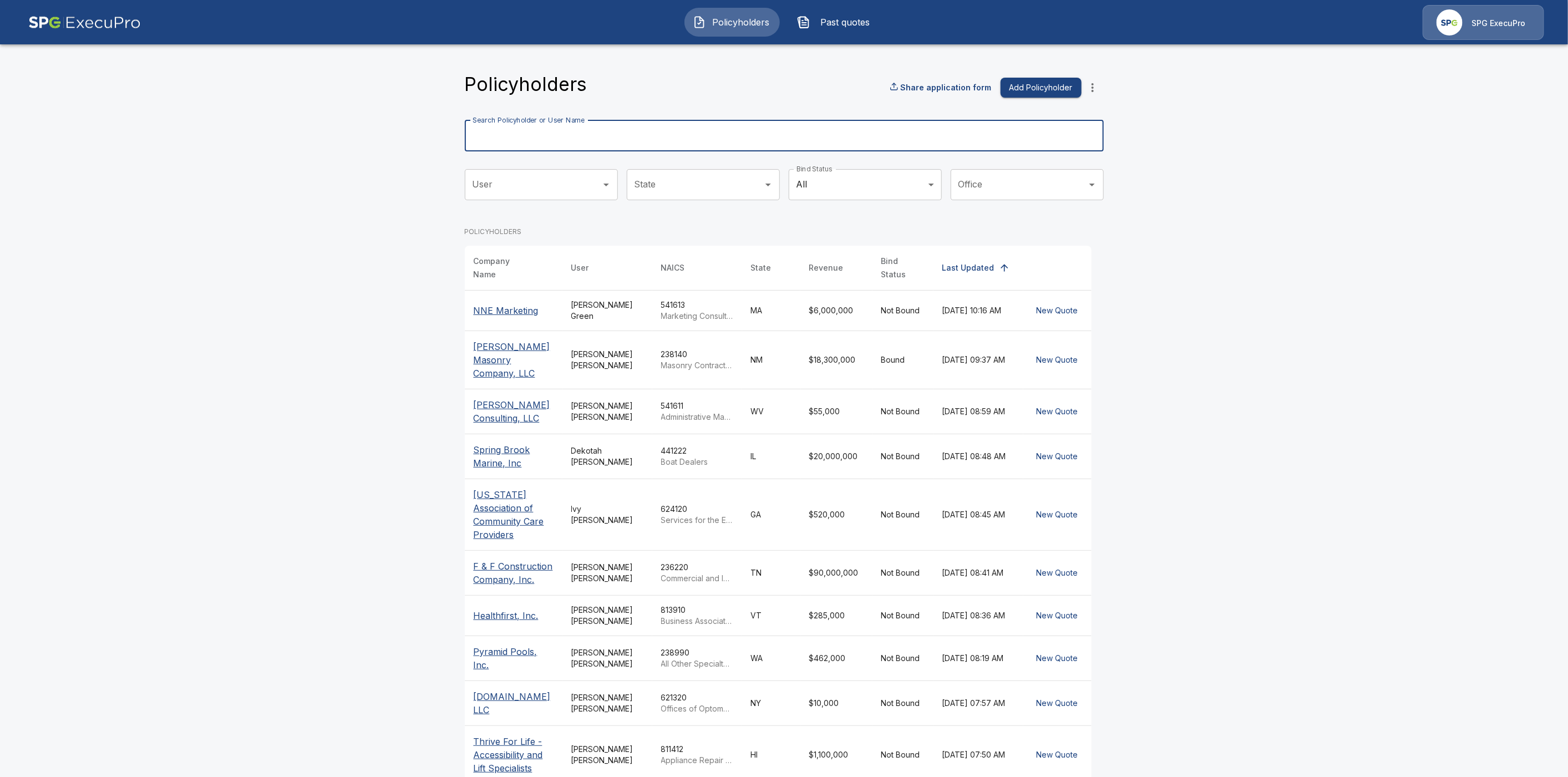
paste input "**********"
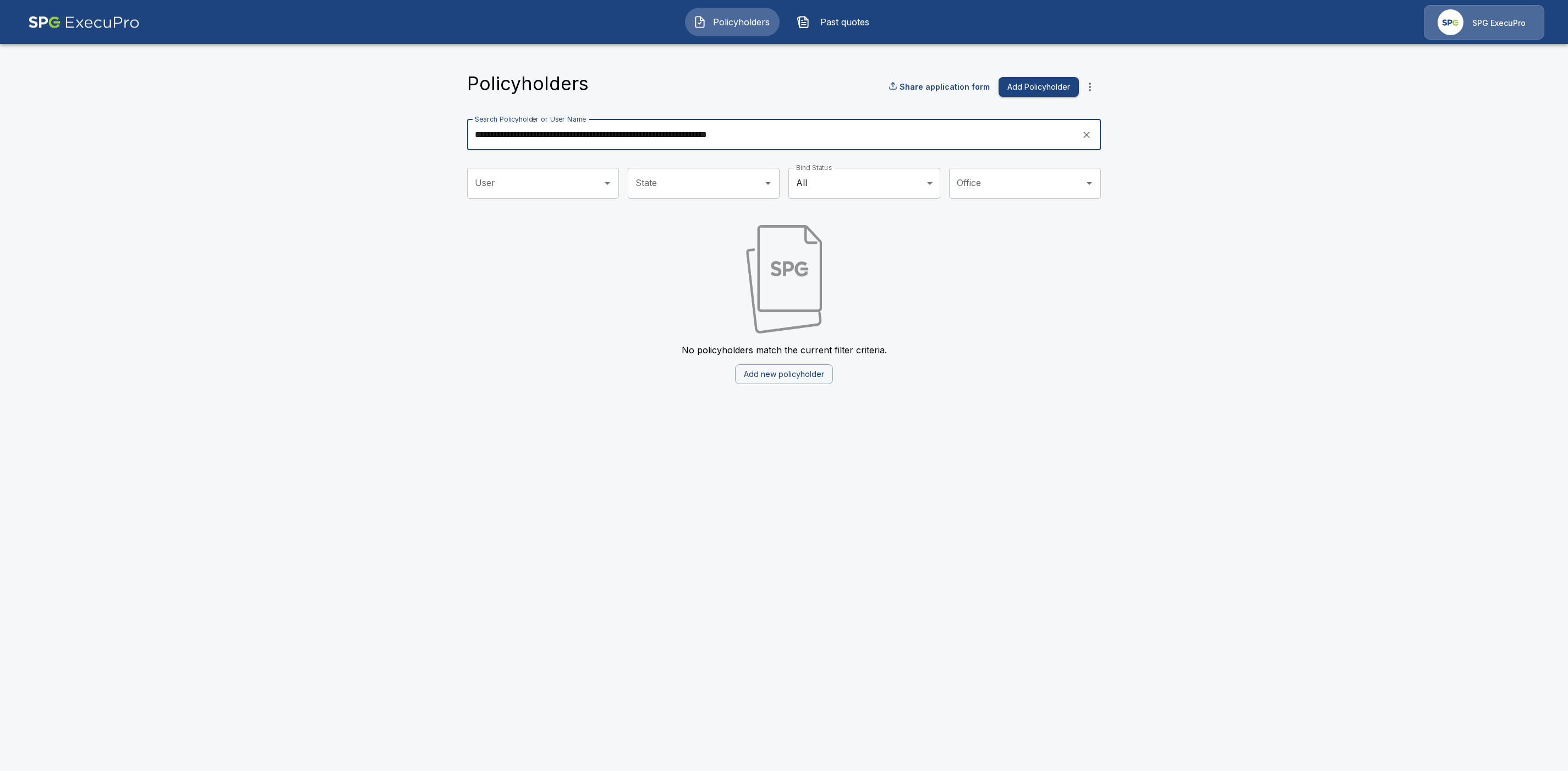
drag, startPoint x: 606, startPoint y: 135, endPoint x: 382, endPoint y: 135, distance: 224.0
click at [382, 135] on main "**********" at bounding box center [784, 199] width 1568 height 398
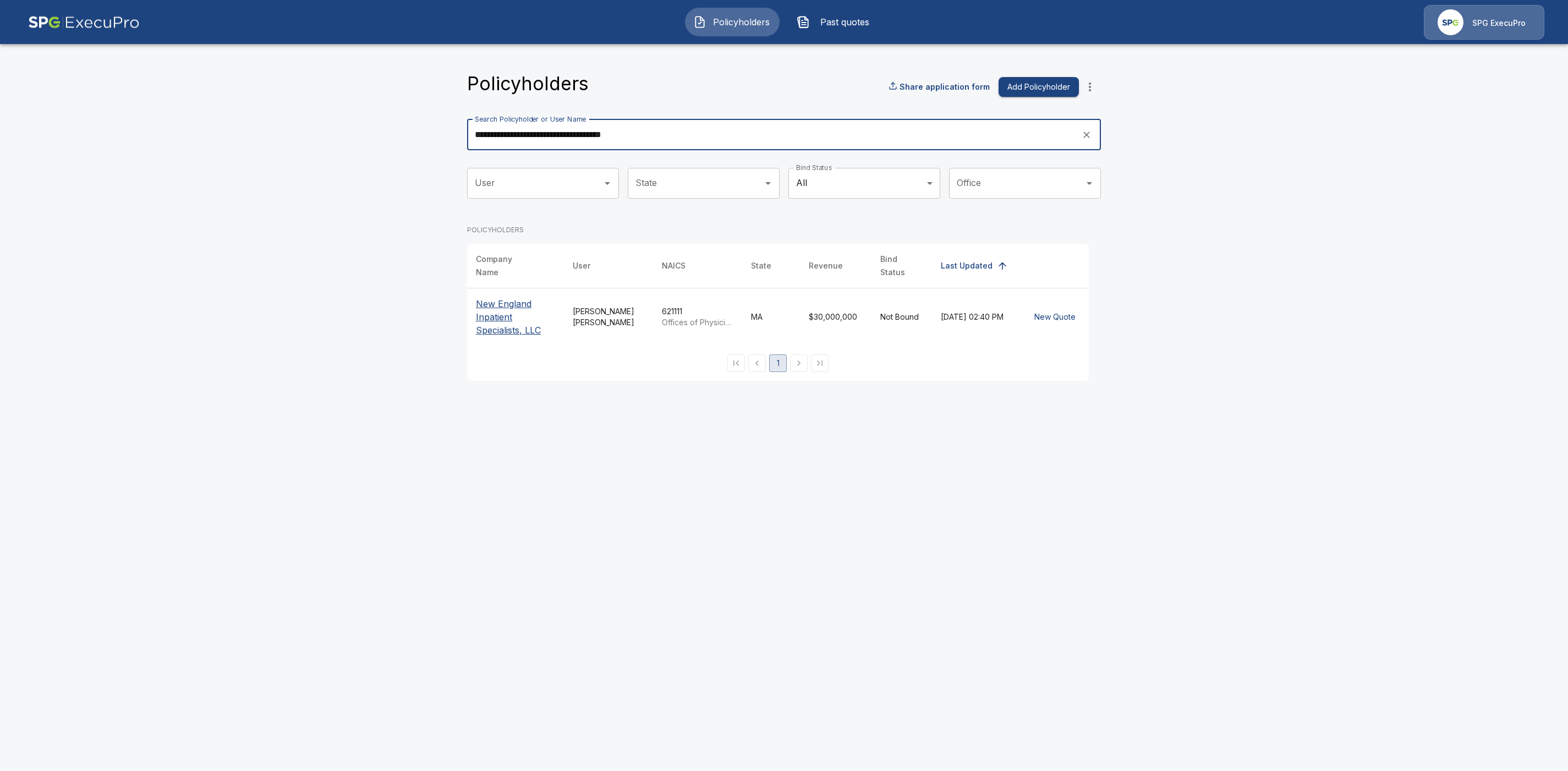
type input "**********"
click at [484, 317] on p "New England Inpatient Specialists, LLC" at bounding box center [516, 317] width 79 height 40
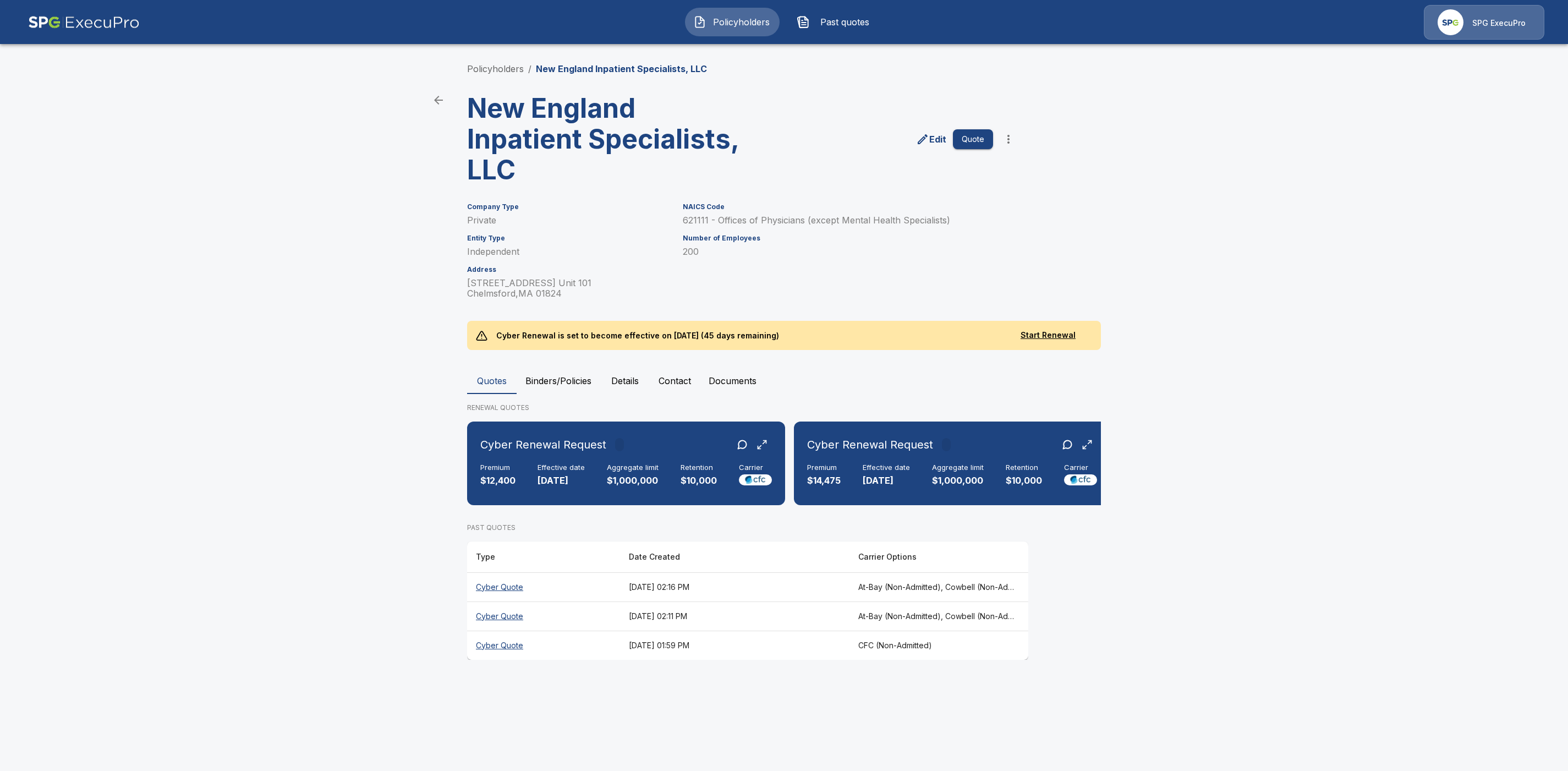
click at [502, 597] on th "Cyber Quote" at bounding box center [543, 587] width 153 height 29
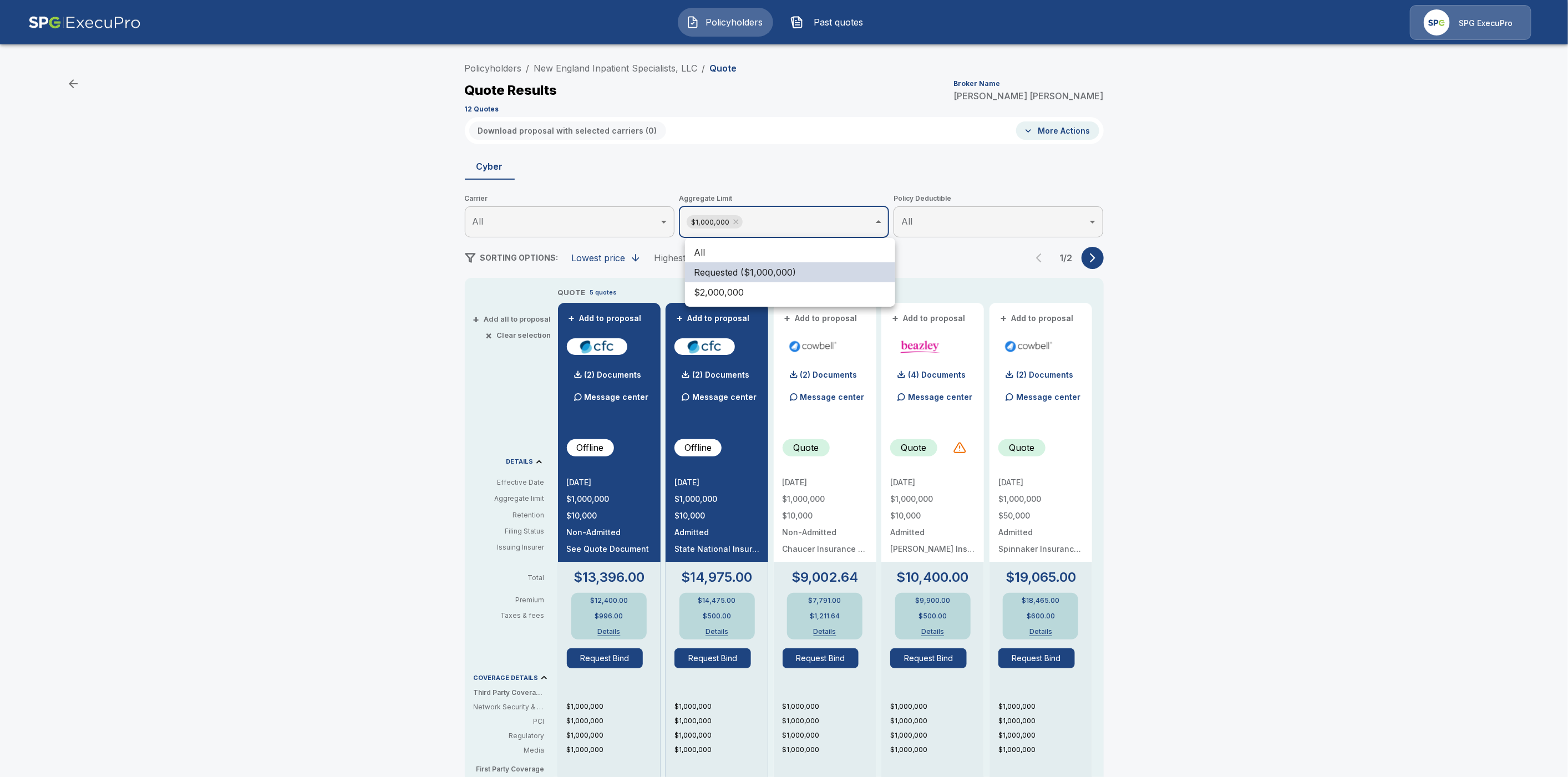
click at [799, 218] on body "Policyholders Past quotes SPG ExecuPro Policyholders / New England Inpatient Sp…" at bounding box center [784, 564] width 1568 height 1128
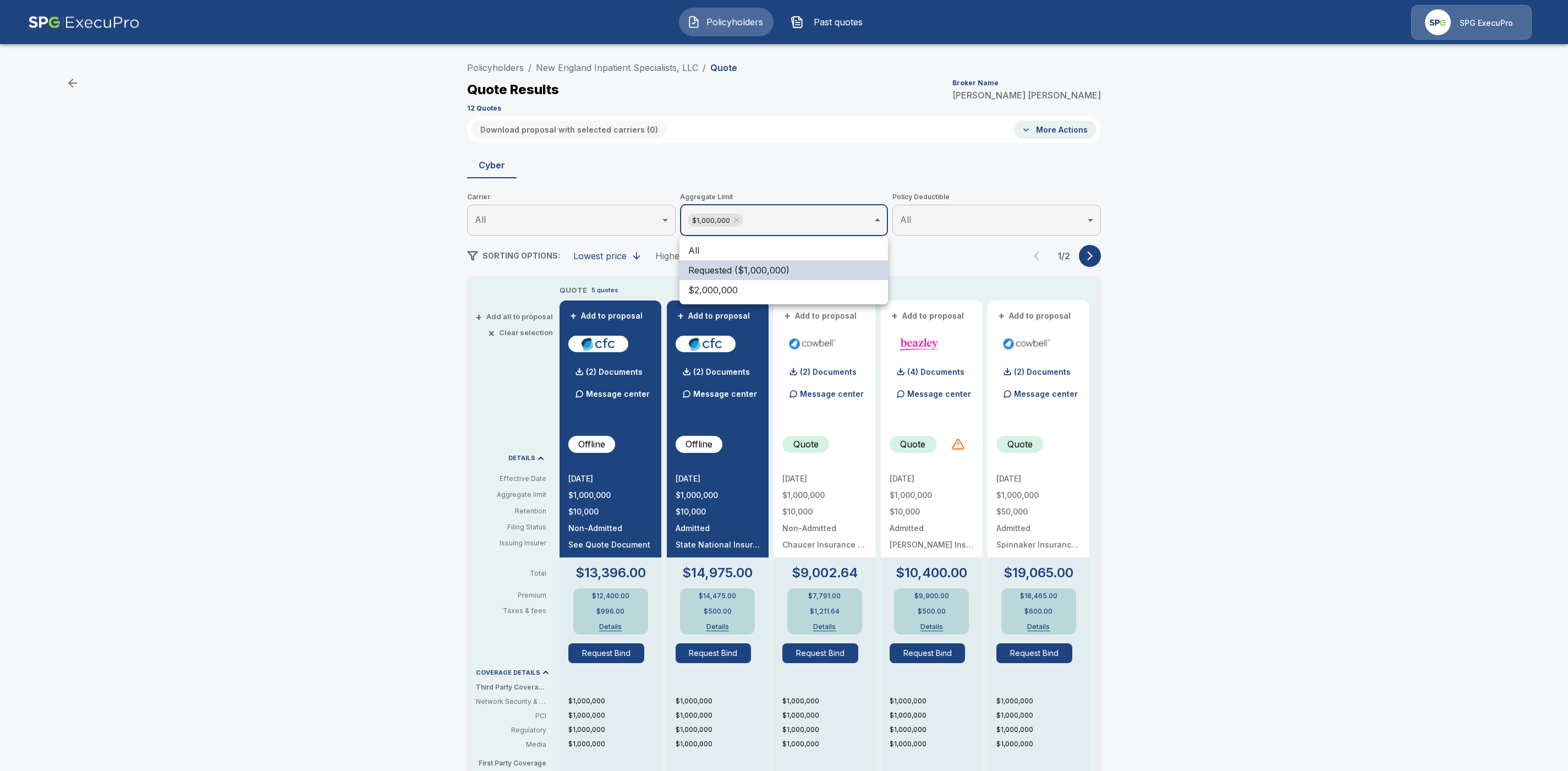
click at [735, 247] on li "All" at bounding box center [783, 250] width 209 height 20
click at [1275, 295] on div at bounding box center [784, 386] width 1568 height 771
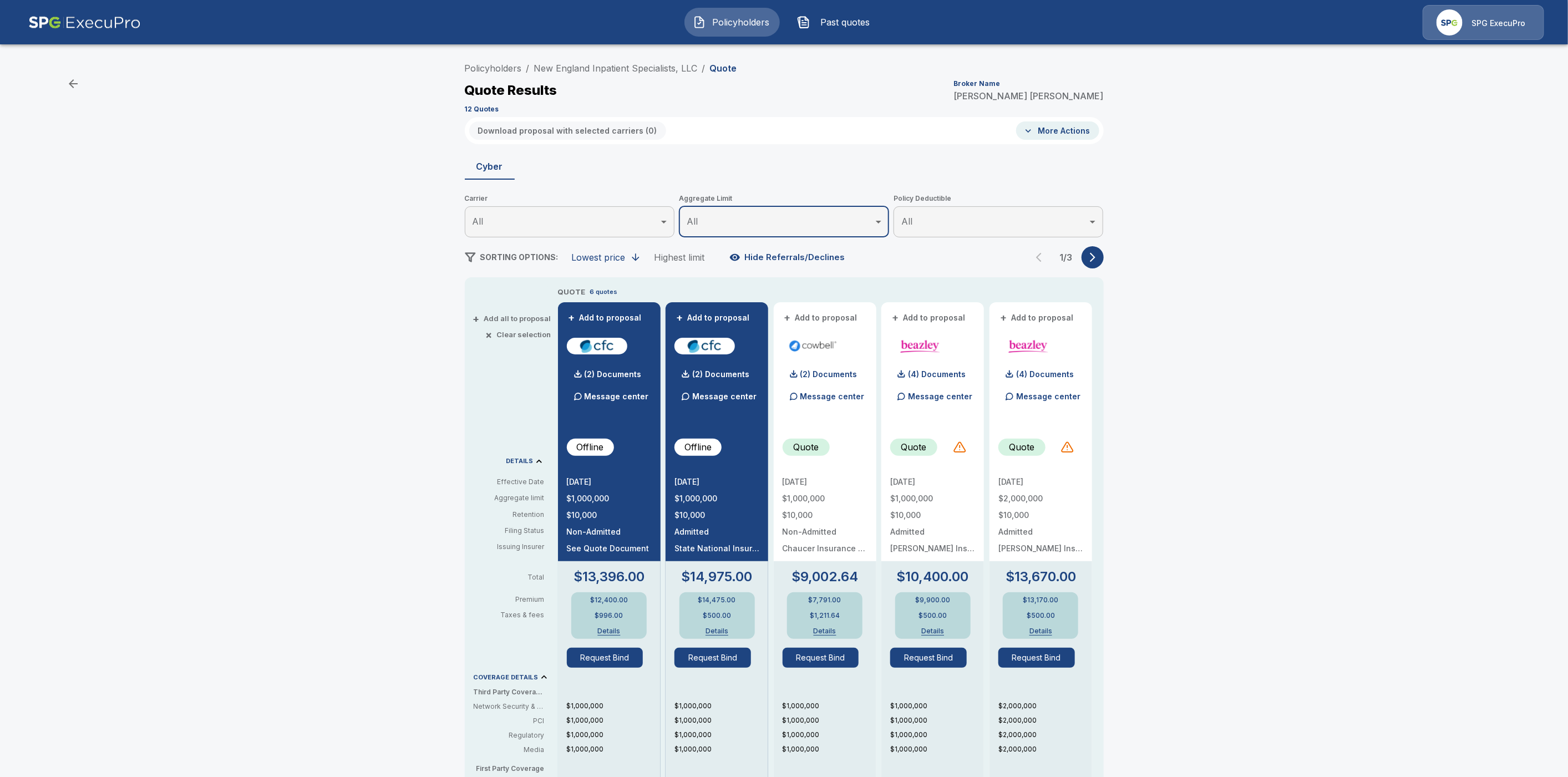
click at [1095, 257] on icon "button" at bounding box center [1092, 257] width 6 height 9
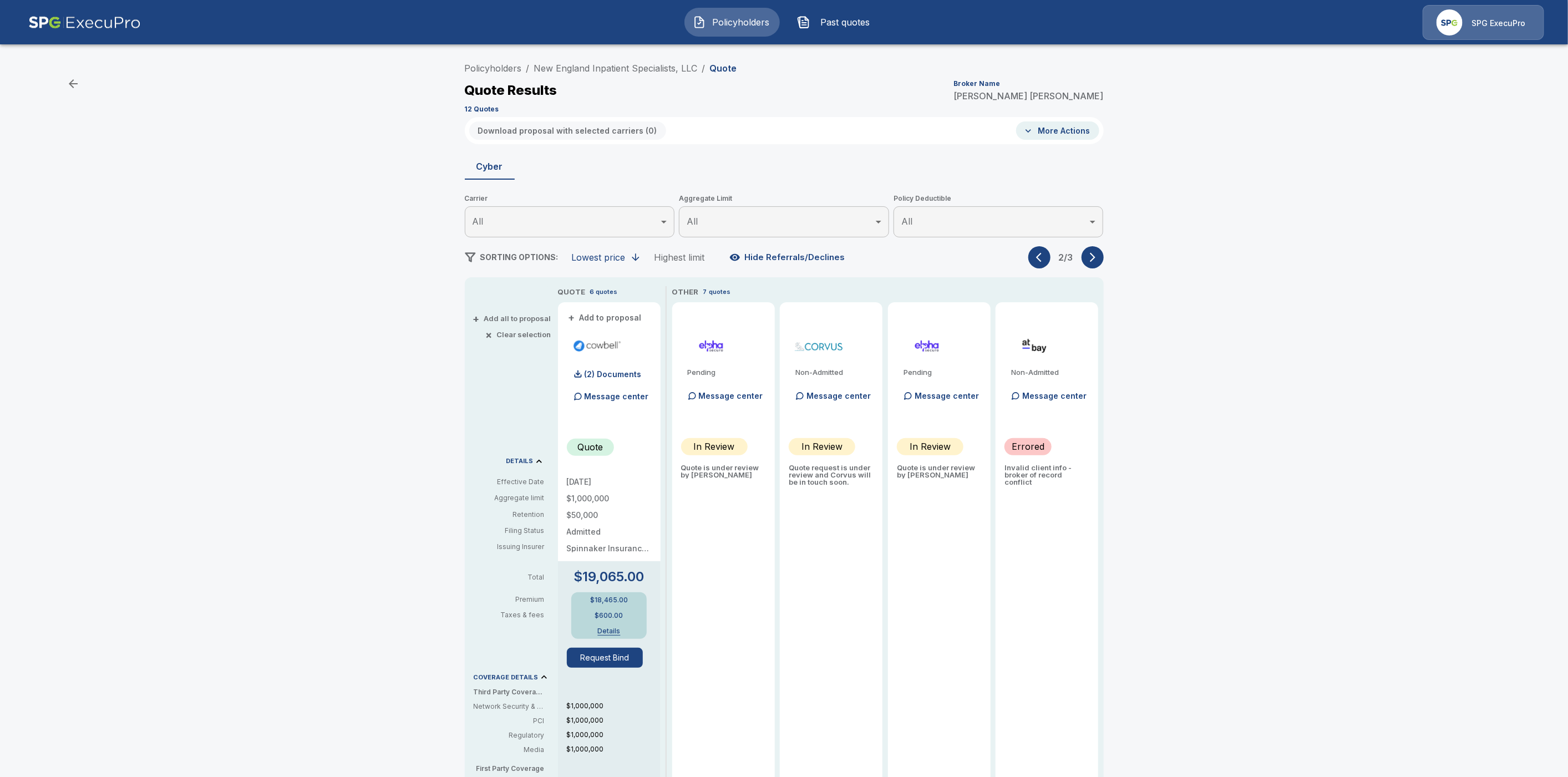
click at [1095, 257] on icon "button" at bounding box center [1092, 257] width 6 height 9
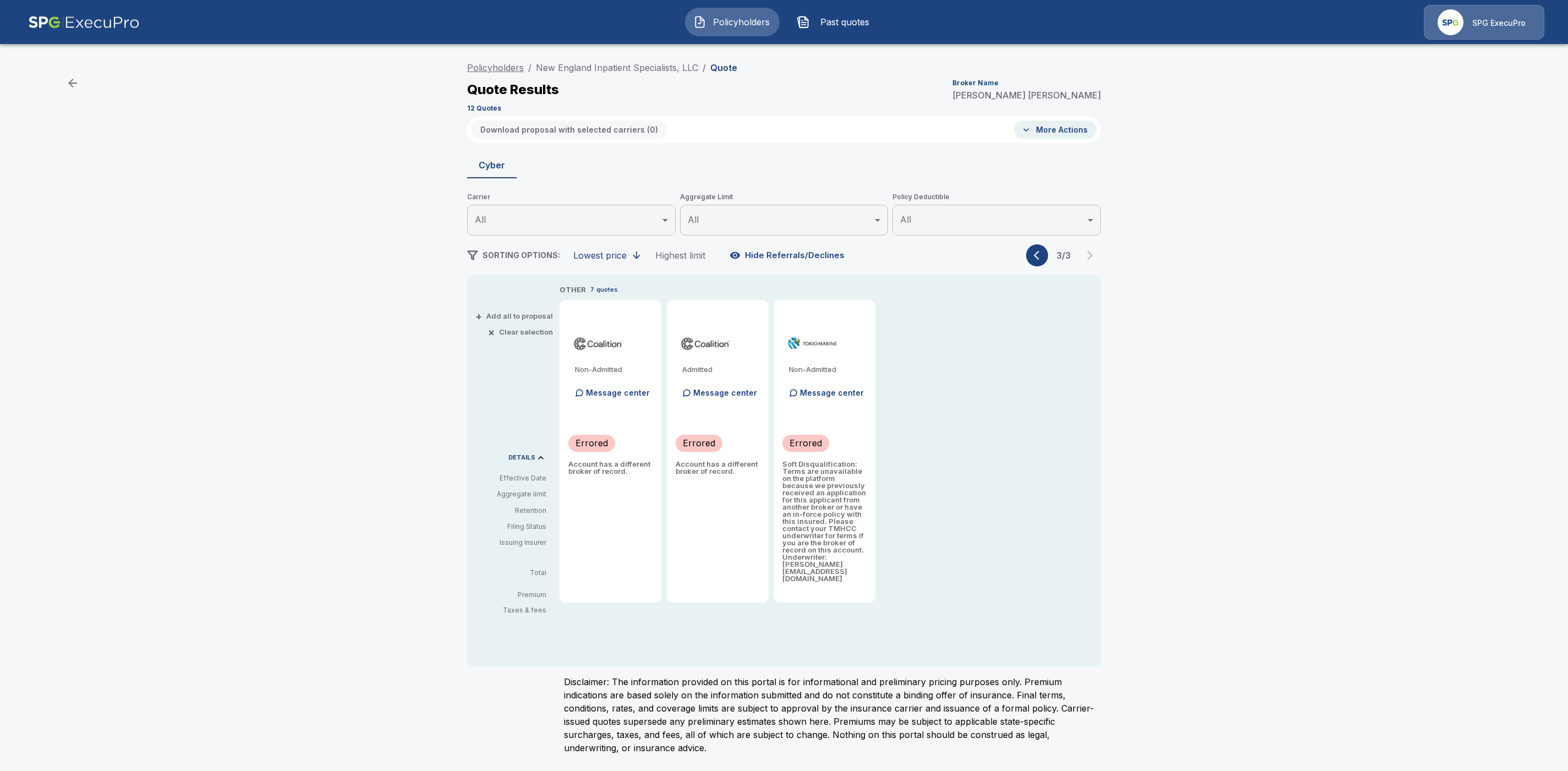
click at [497, 68] on link "Policyholders" at bounding box center [495, 68] width 57 height 11
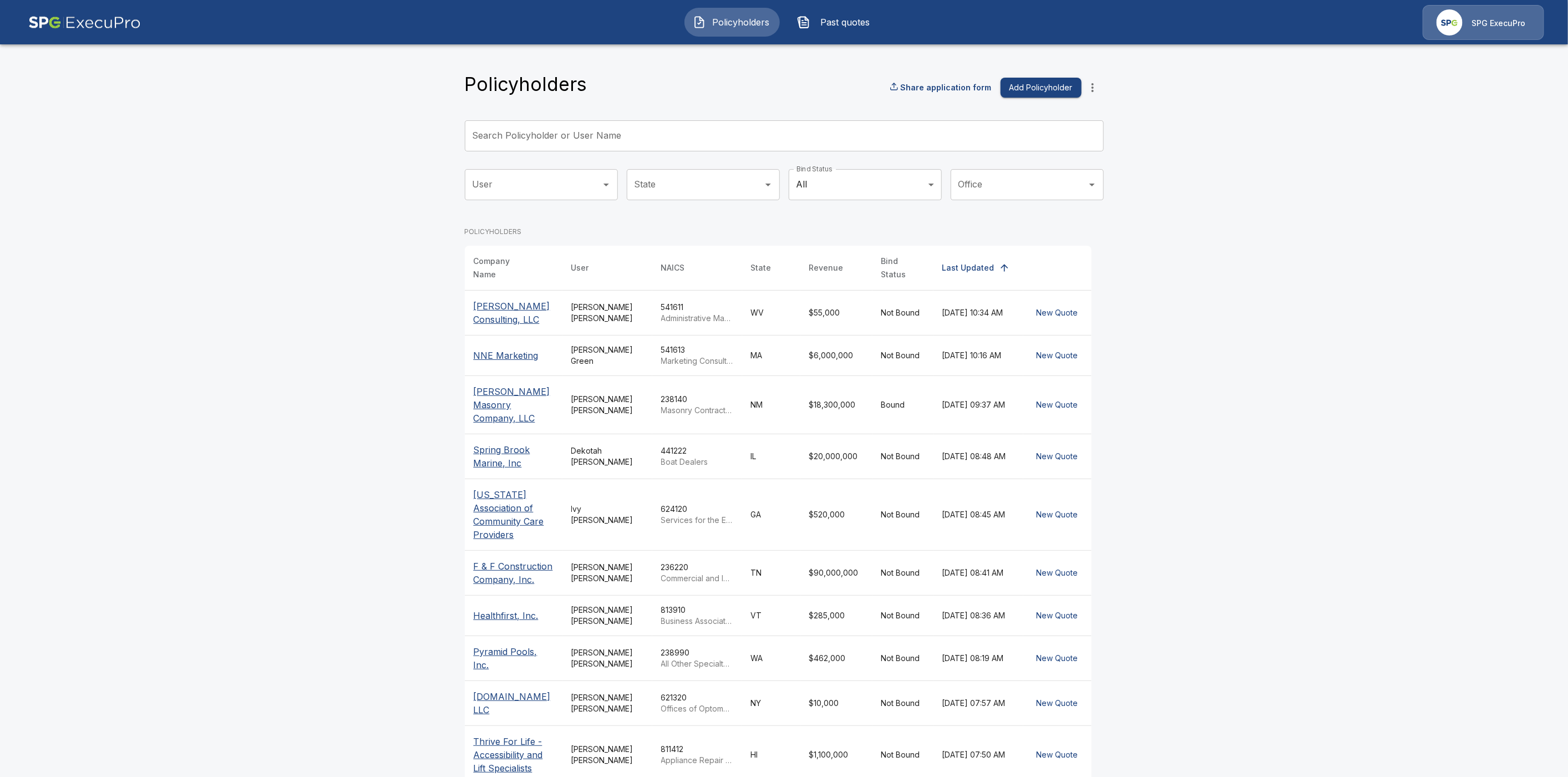
click at [494, 137] on input "Search Policyholder or User Name" at bounding box center [778, 136] width 627 height 31
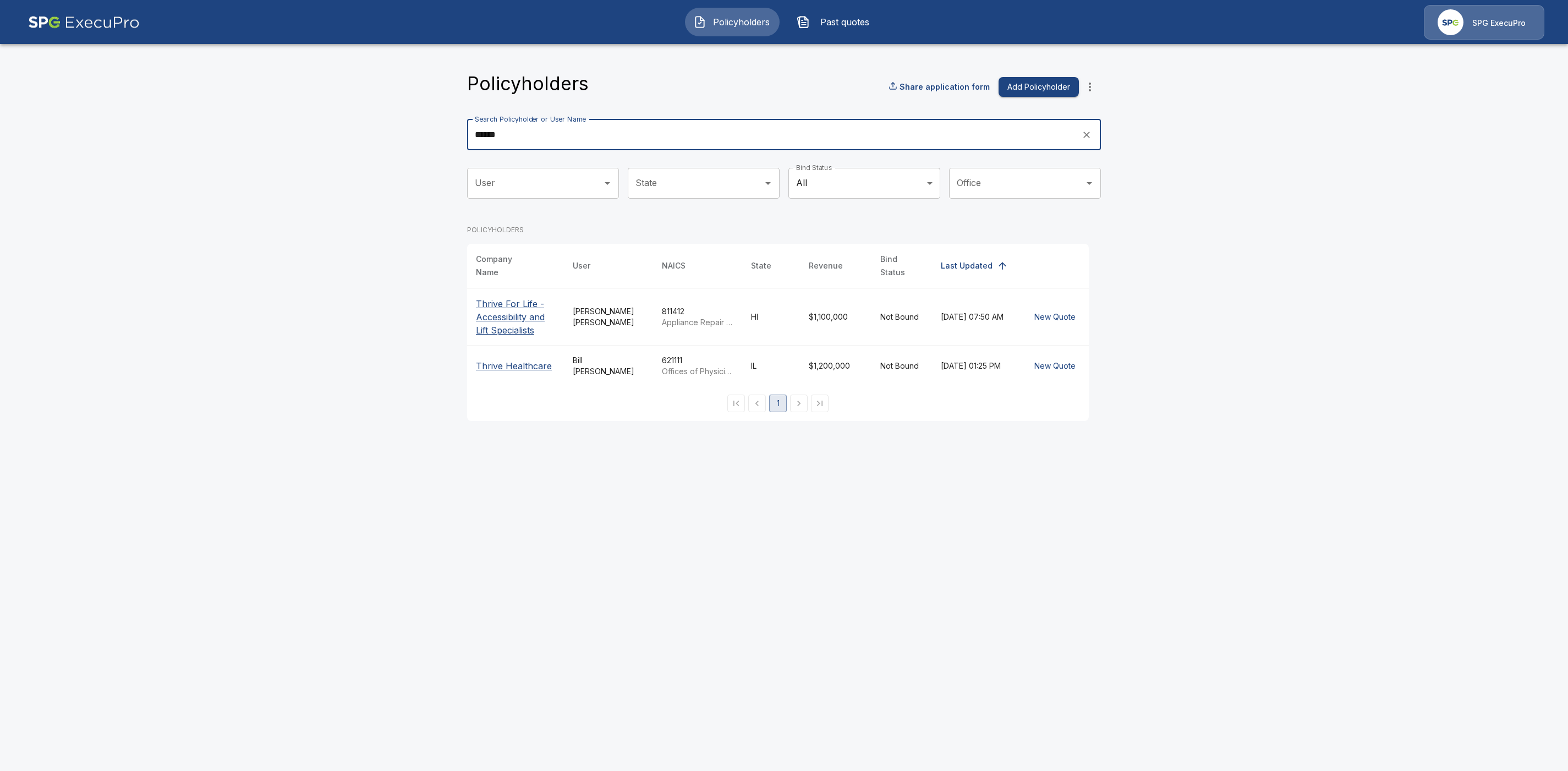
type input "******"
click at [492, 300] on p "Thrive For Life - Accessibility and Lift Specialists" at bounding box center [516, 317] width 79 height 40
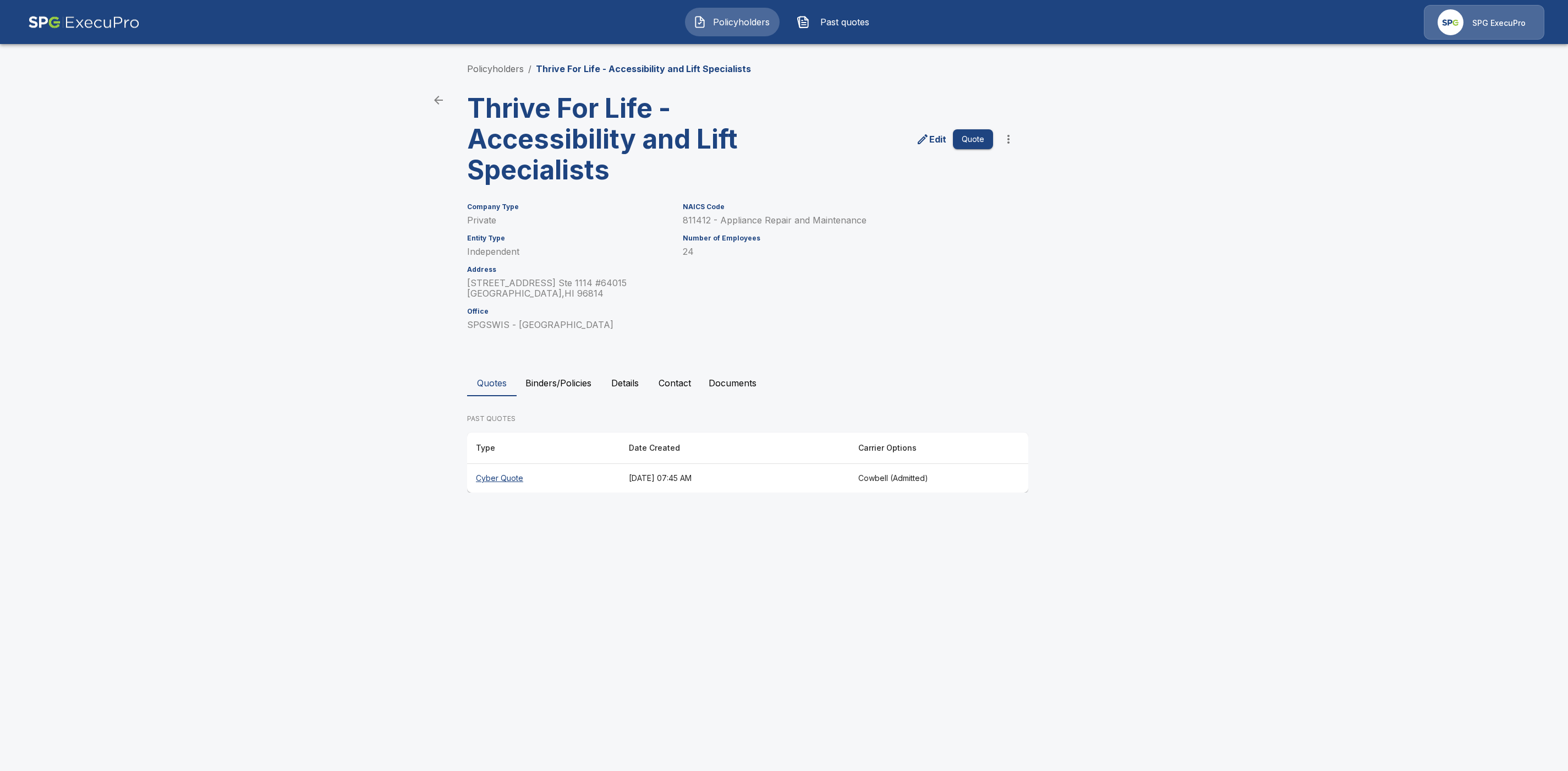
click at [502, 480] on th "Cyber Quote" at bounding box center [543, 479] width 153 height 29
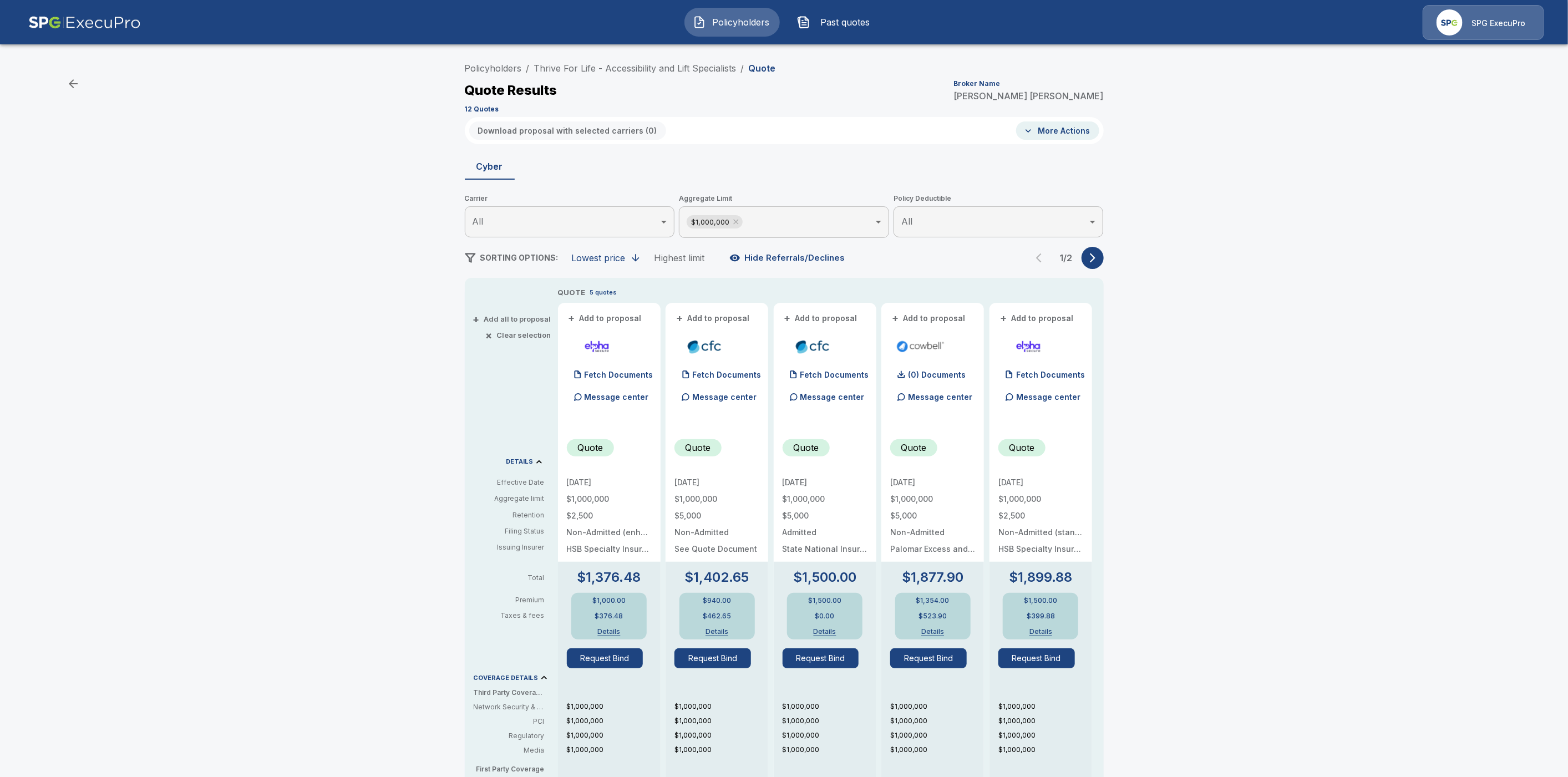
click at [819, 217] on body "Policyholders Past quotes SPG ExecuPro Policyholders / Thrive For Life - Access…" at bounding box center [784, 564] width 1568 height 1128
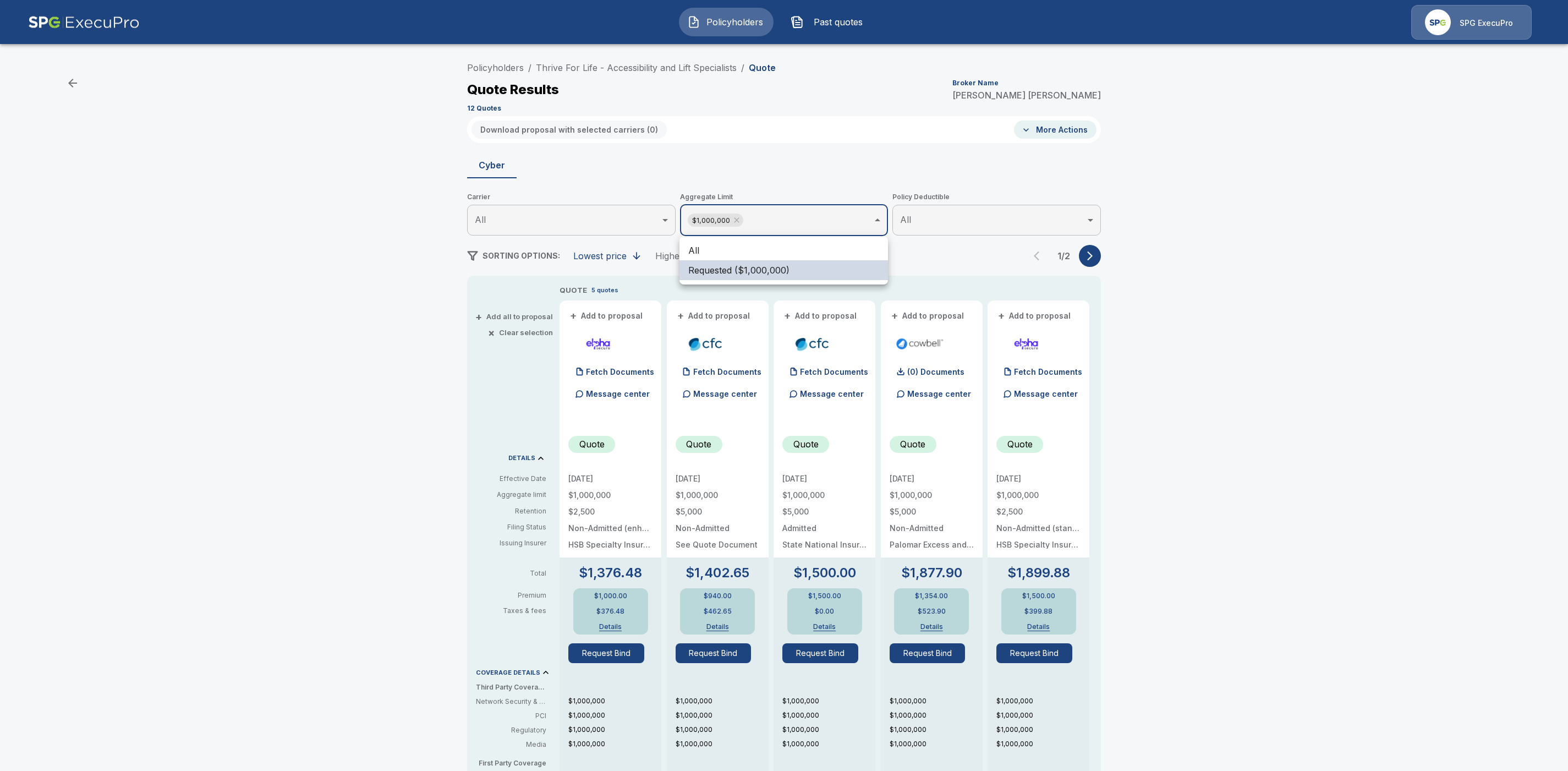
click at [698, 248] on li "All" at bounding box center [783, 250] width 209 height 20
click at [1221, 278] on div at bounding box center [784, 386] width 1568 height 771
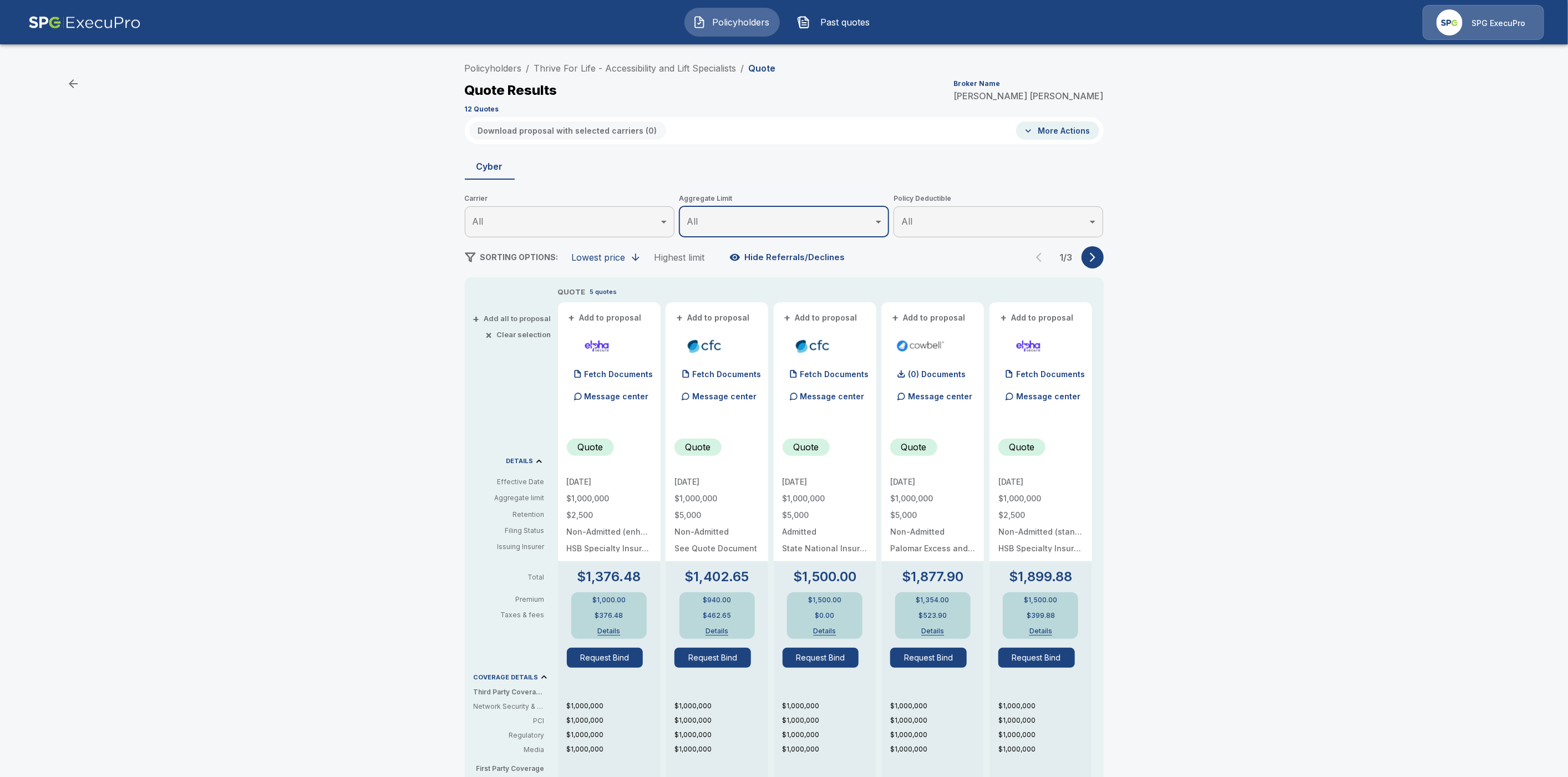
click at [1098, 256] on icon "button" at bounding box center [1093, 257] width 11 height 11
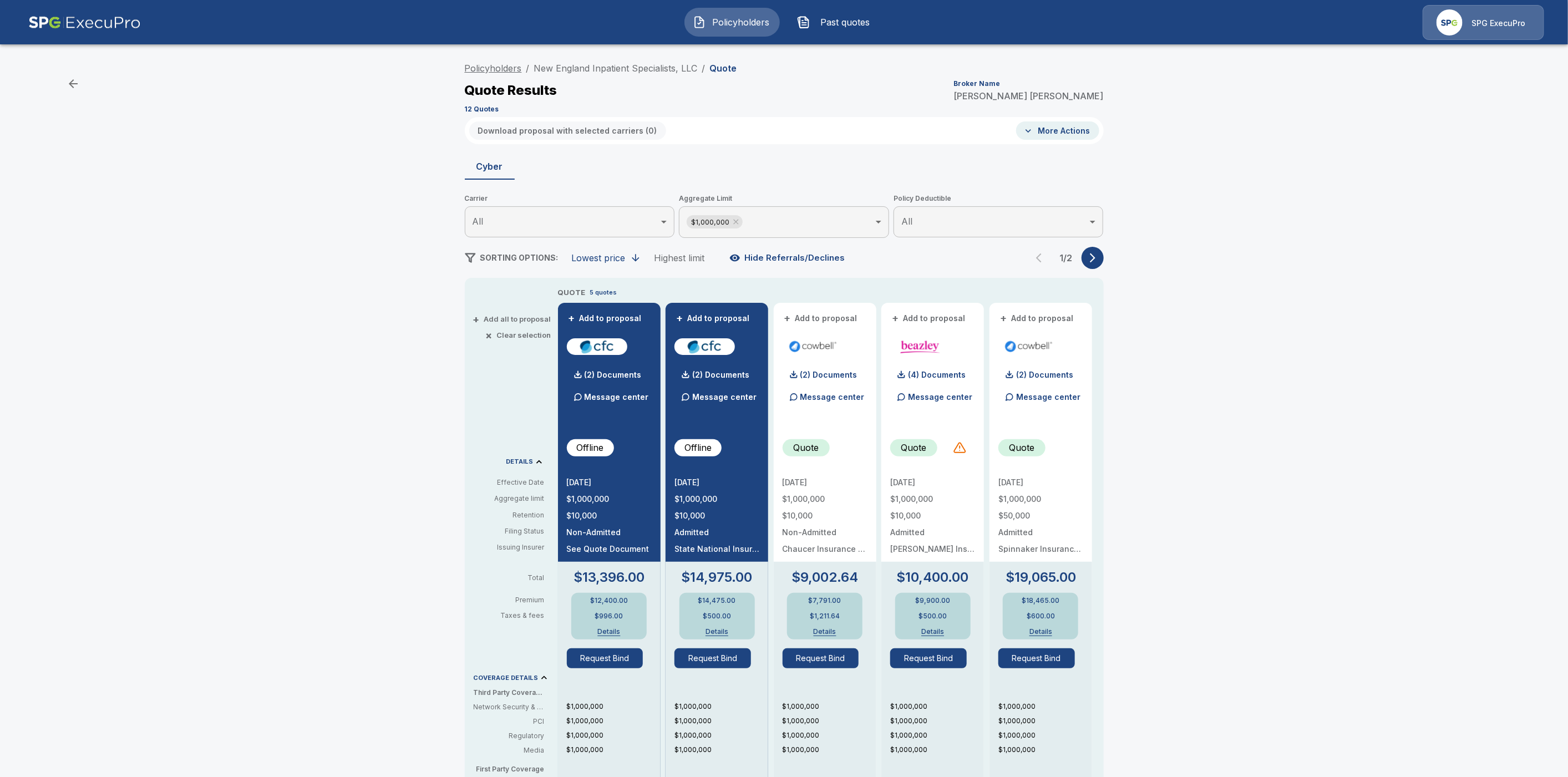
click at [492, 67] on link "Policyholders" at bounding box center [493, 68] width 57 height 11
click at [609, 64] on link "New England Inpatient Specialists, LLC" at bounding box center [616, 68] width 164 height 11
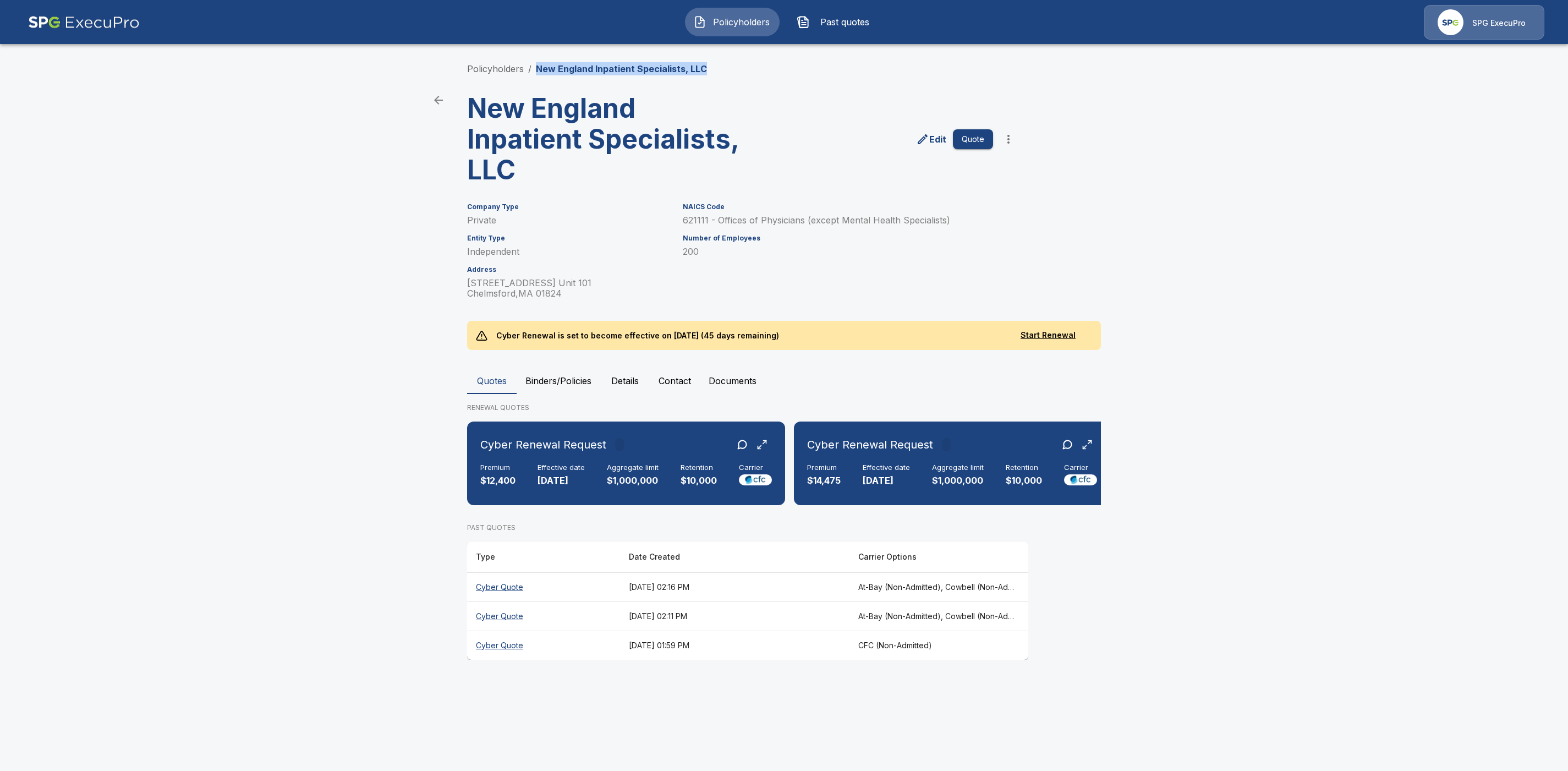
drag, startPoint x: 713, startPoint y: 70, endPoint x: 533, endPoint y: 72, distance: 180.0
click at [533, 72] on div "Policyholders / New England Inpatient Specialists, LLC" at bounding box center [783, 69] width 634 height 13
copy p "New England Inpatient Specialists, LLC"
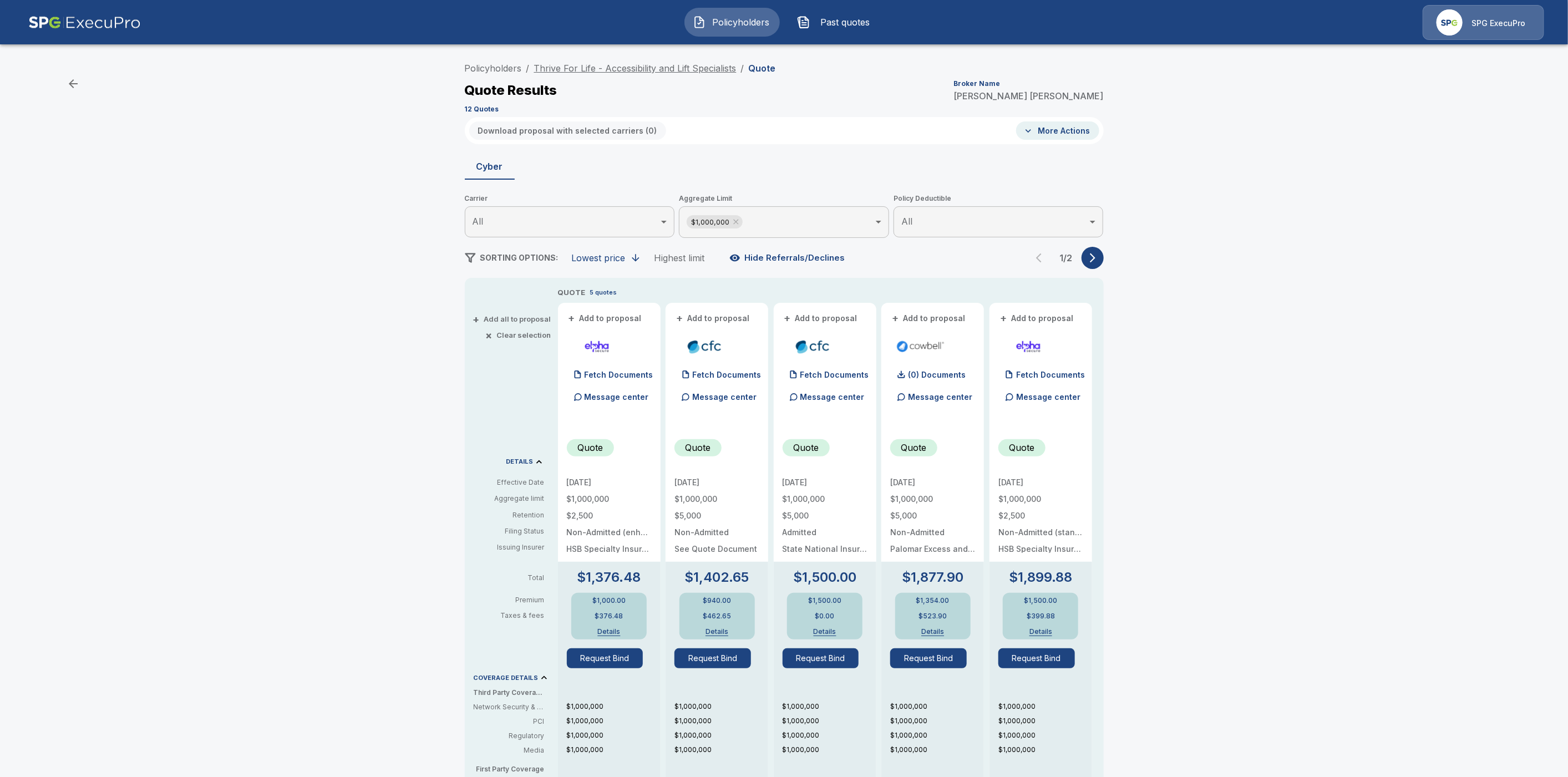
click at [687, 68] on link "Thrive For Life - Accessibility and Lift Specialists" at bounding box center [635, 68] width 203 height 11
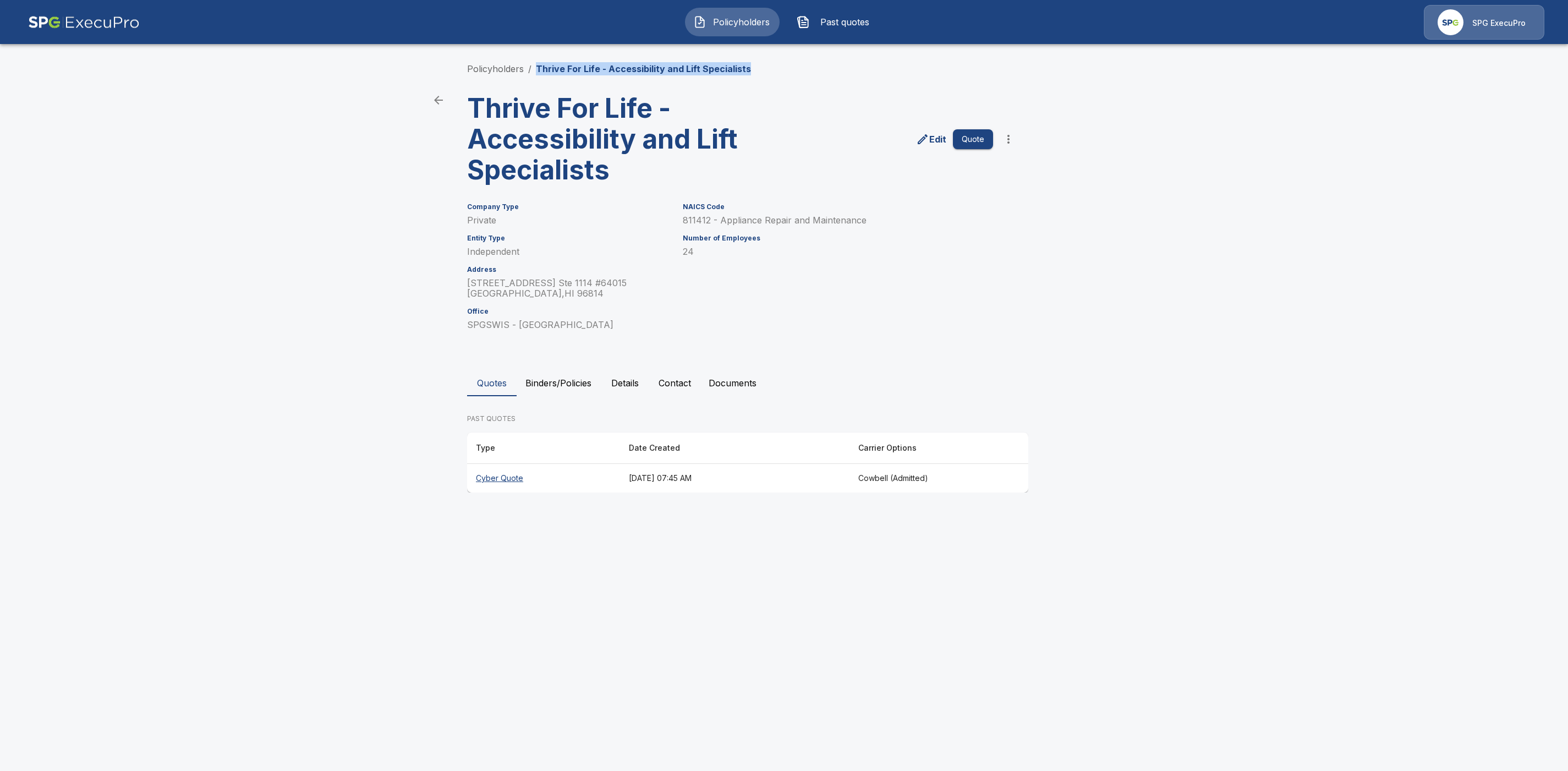
drag, startPoint x: 766, startPoint y: 69, endPoint x: 530, endPoint y: 68, distance: 236.0
click at [530, 68] on div "Policyholders / Thrive For Life - Accessibility and Lift Specialists" at bounding box center [783, 69] width 634 height 13
copy p "Thrive For Life - Accessibility and Lift Specialists"
click at [491, 479] on th "Cyber Quote" at bounding box center [543, 479] width 153 height 29
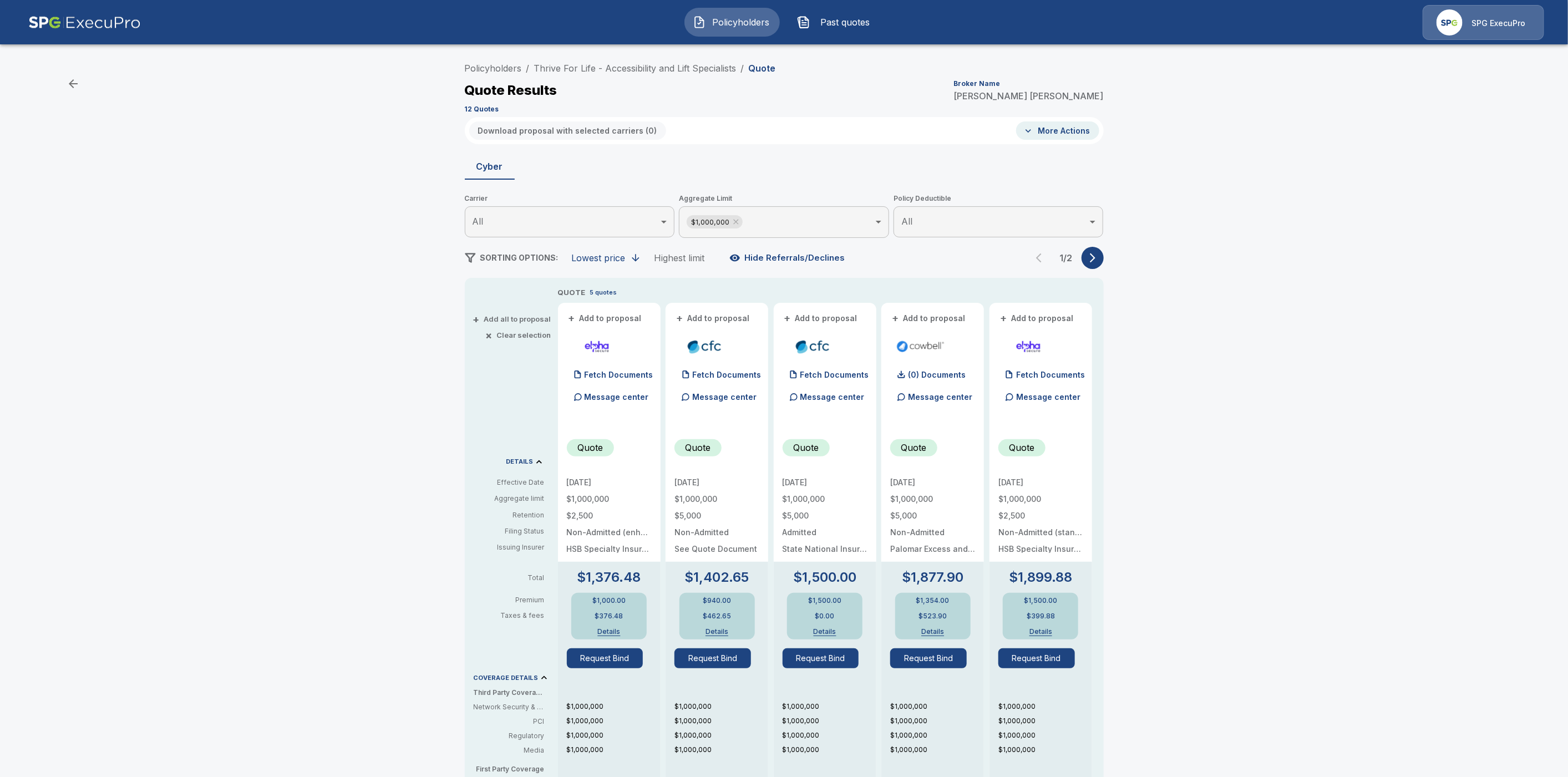
click at [1095, 258] on icon "button" at bounding box center [1092, 258] width 6 height 9
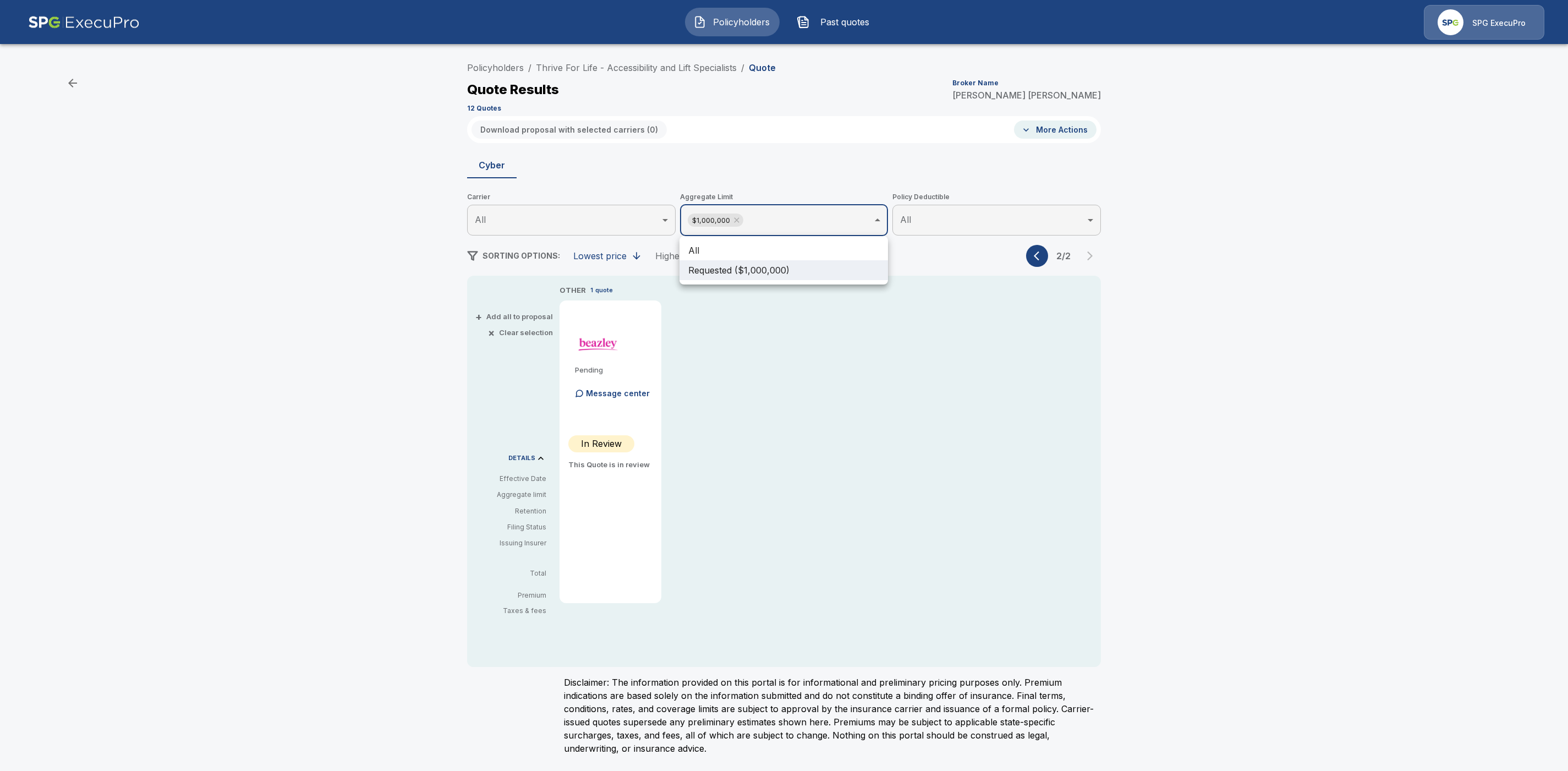
click at [817, 221] on body "Policyholders Past quotes SPG ExecuPro Policyholders / Thrive For Life - Access…" at bounding box center [784, 384] width 1568 height 769
click at [726, 252] on li "All" at bounding box center [783, 250] width 209 height 20
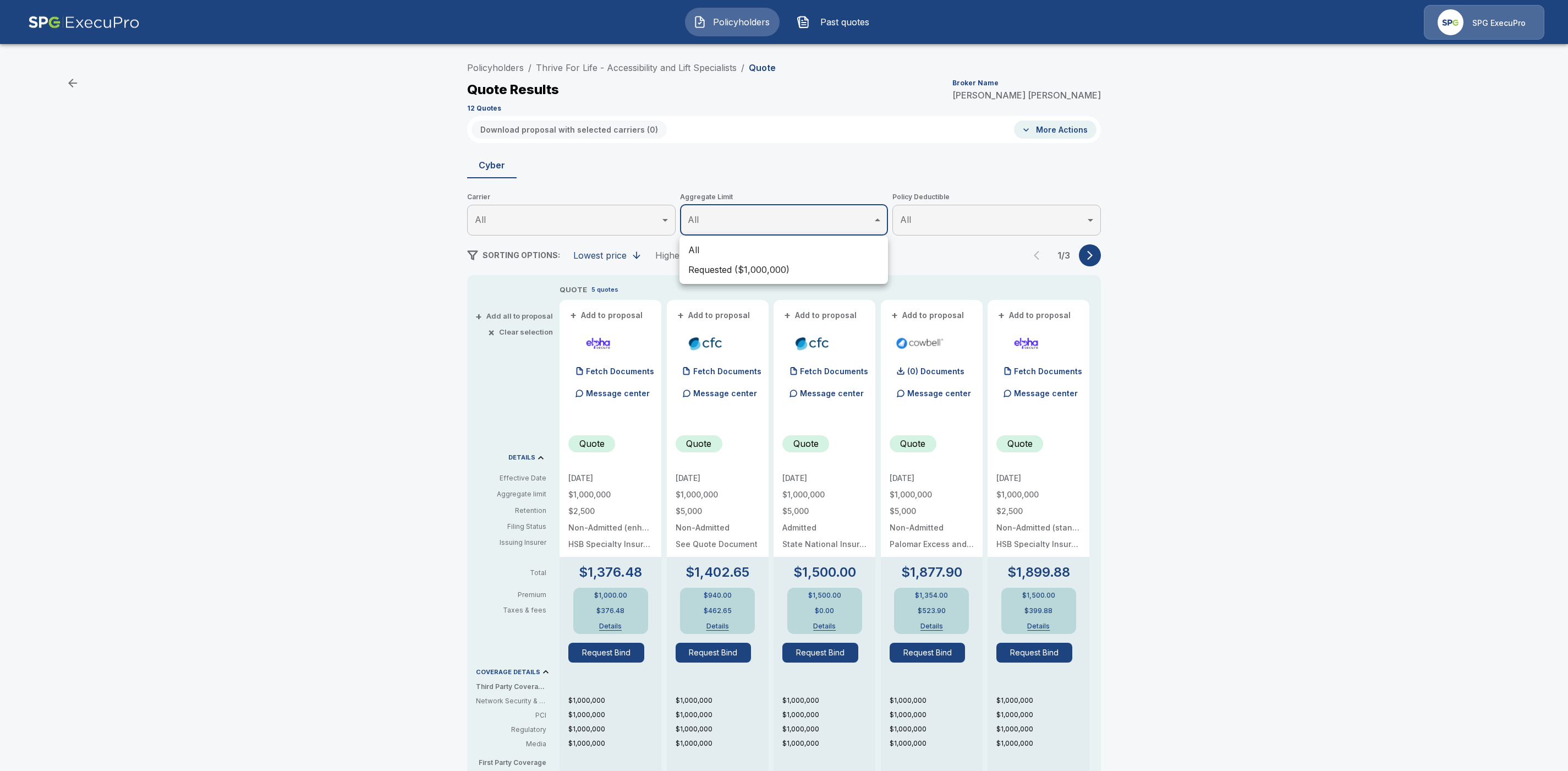
click at [1083, 259] on div at bounding box center [784, 386] width 1568 height 771
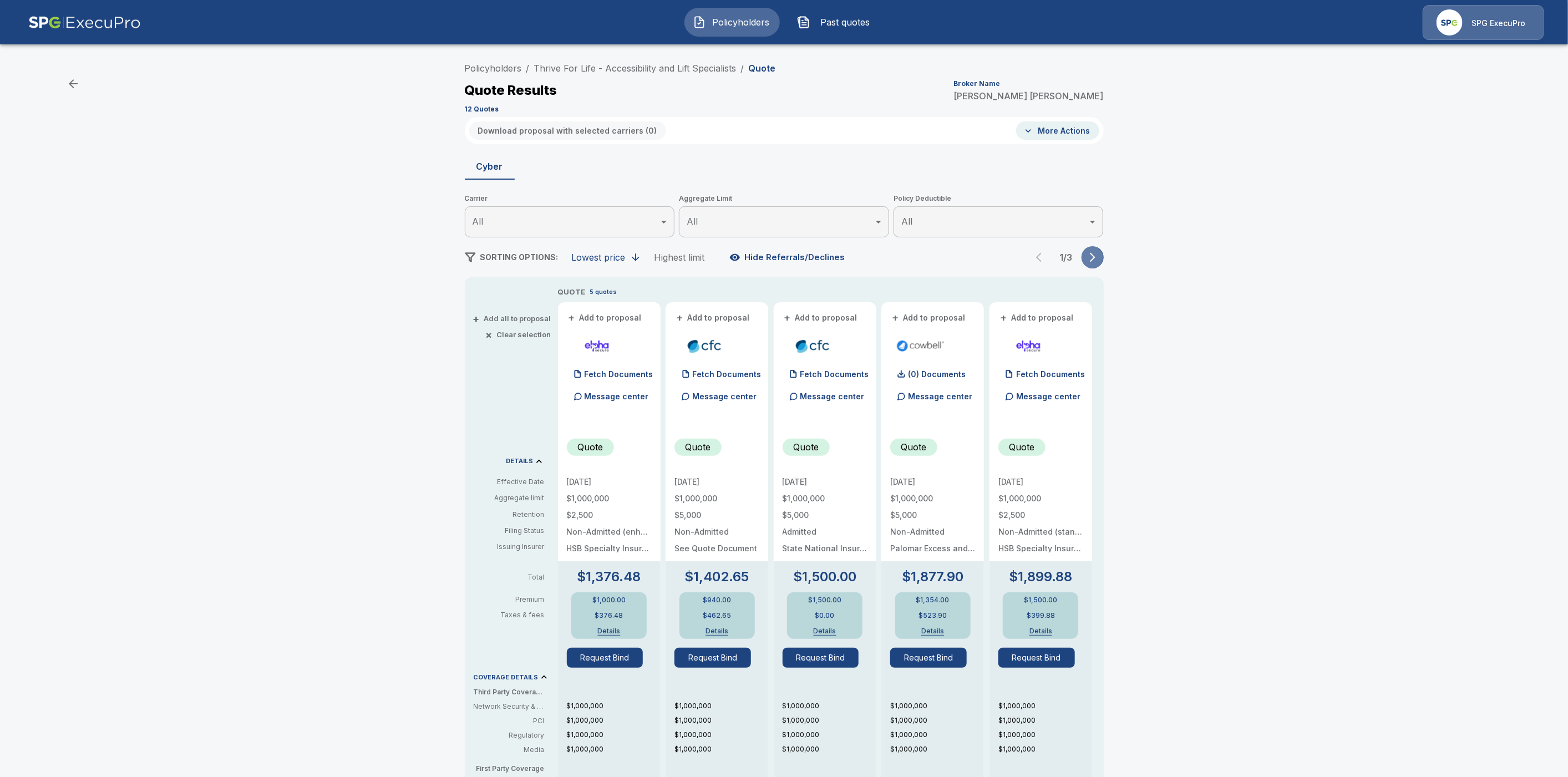
click at [1099, 260] on icon "button" at bounding box center [1093, 257] width 11 height 11
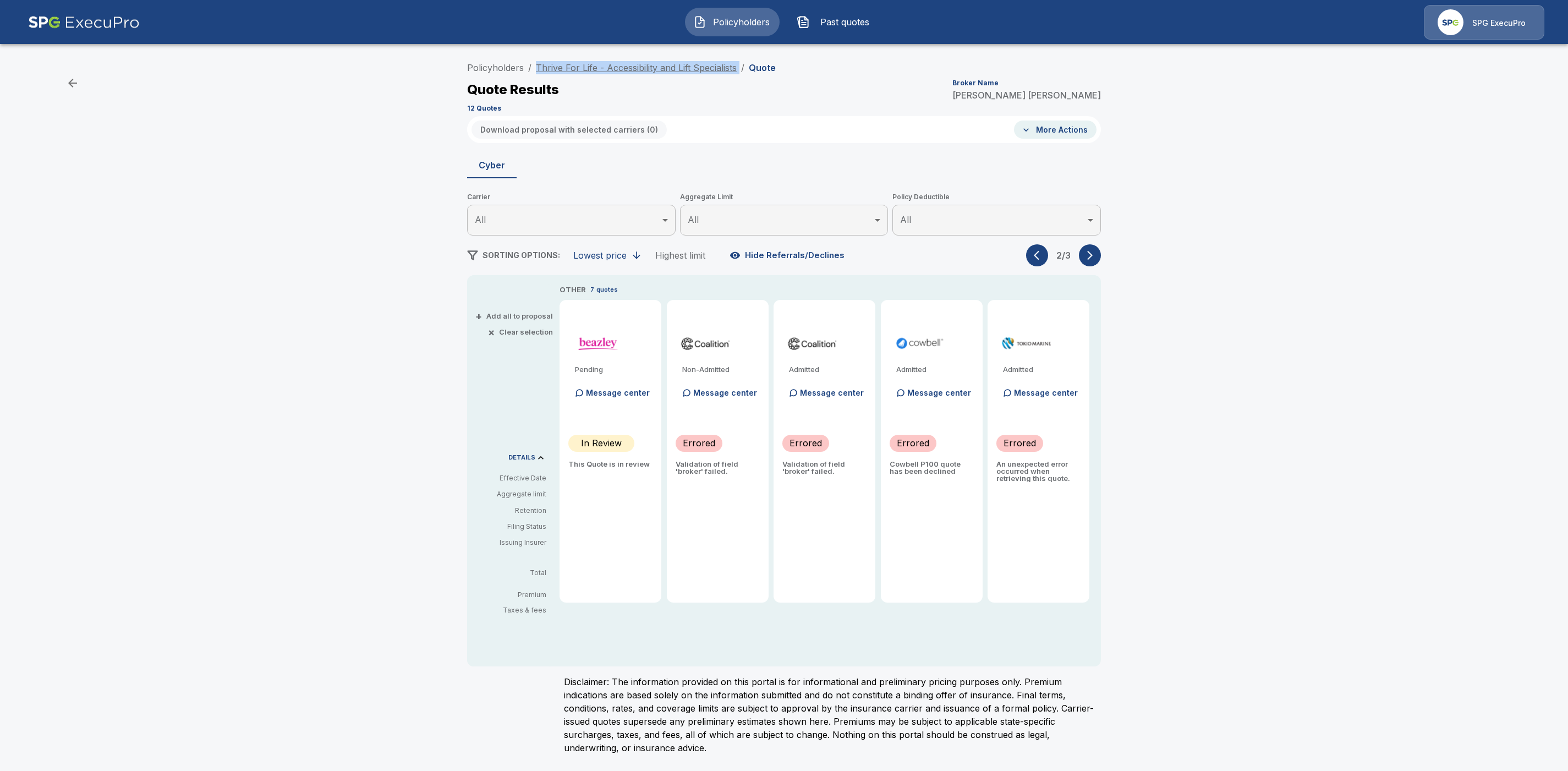
drag, startPoint x: 740, startPoint y: 66, endPoint x: 536, endPoint y: 63, distance: 204.0
click at [536, 63] on ol "Policyholders / Thrive For Life - Accessibility and Lift Specialists / Quote" at bounding box center [621, 68] width 309 height 13
copy ol "Thrive For Life - Accessibility and Lift Specialists /"
